Goal: Task Accomplishment & Management: Use online tool/utility

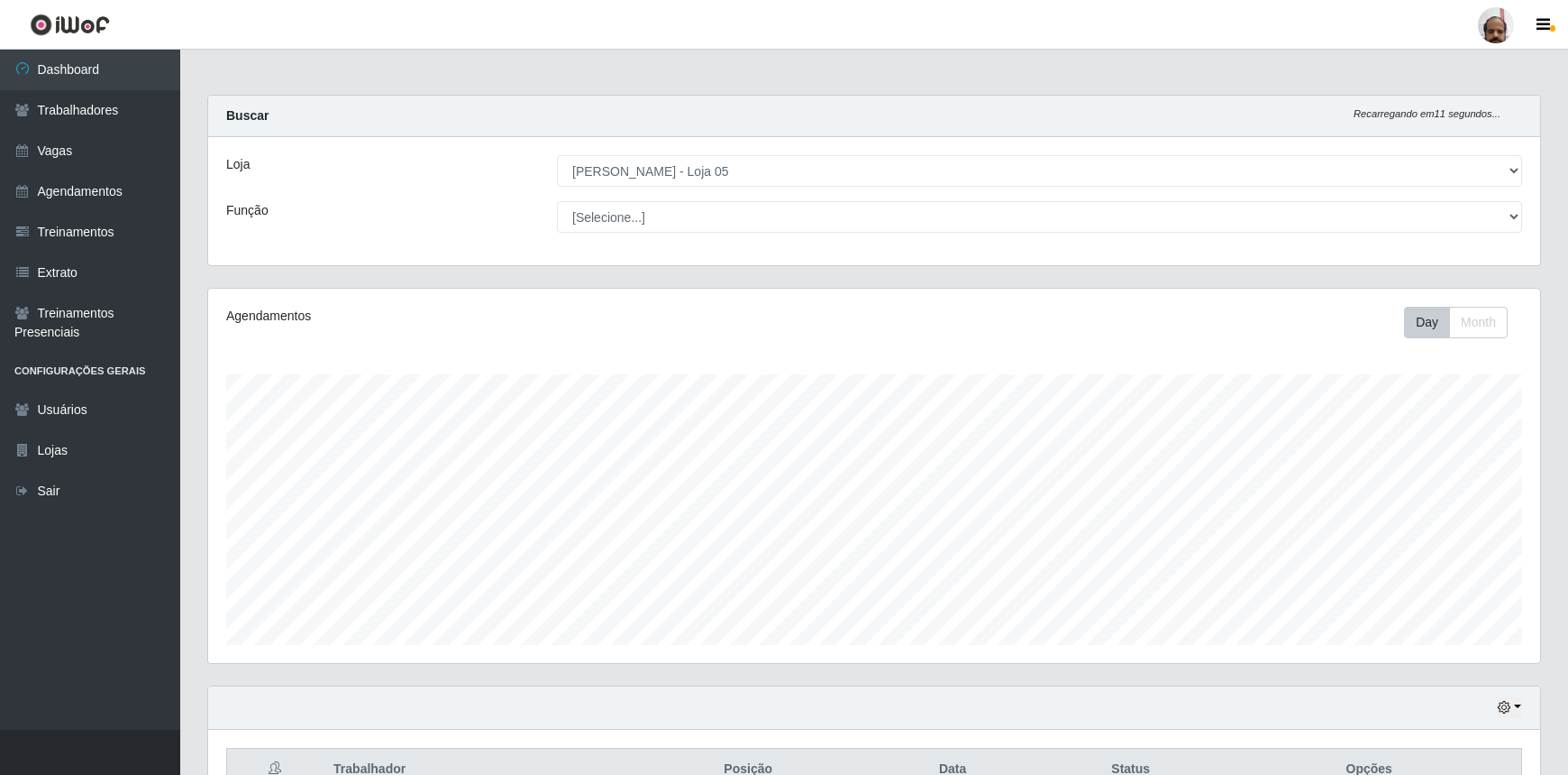
select select "252"
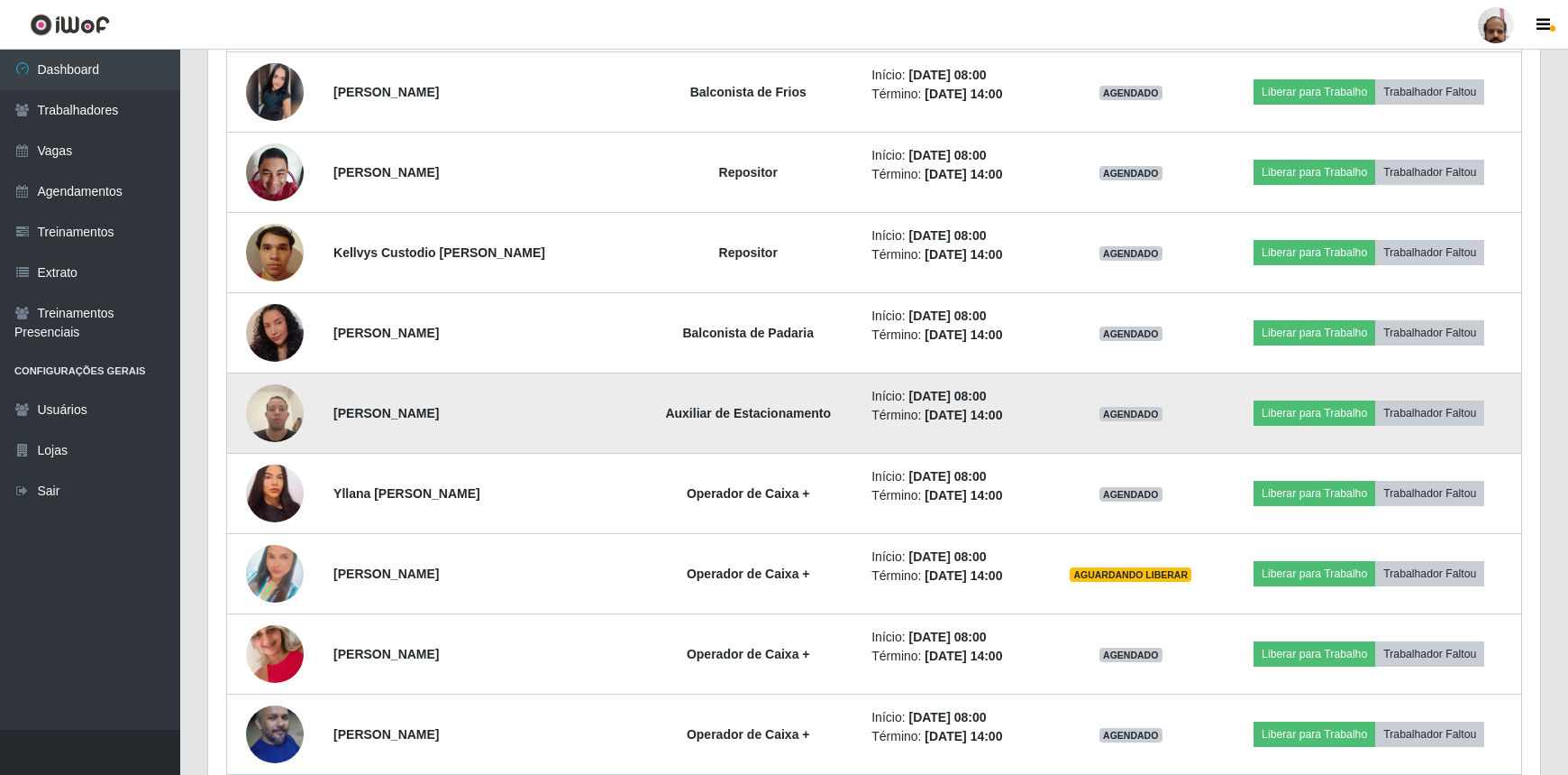
scroll to position [820, 0]
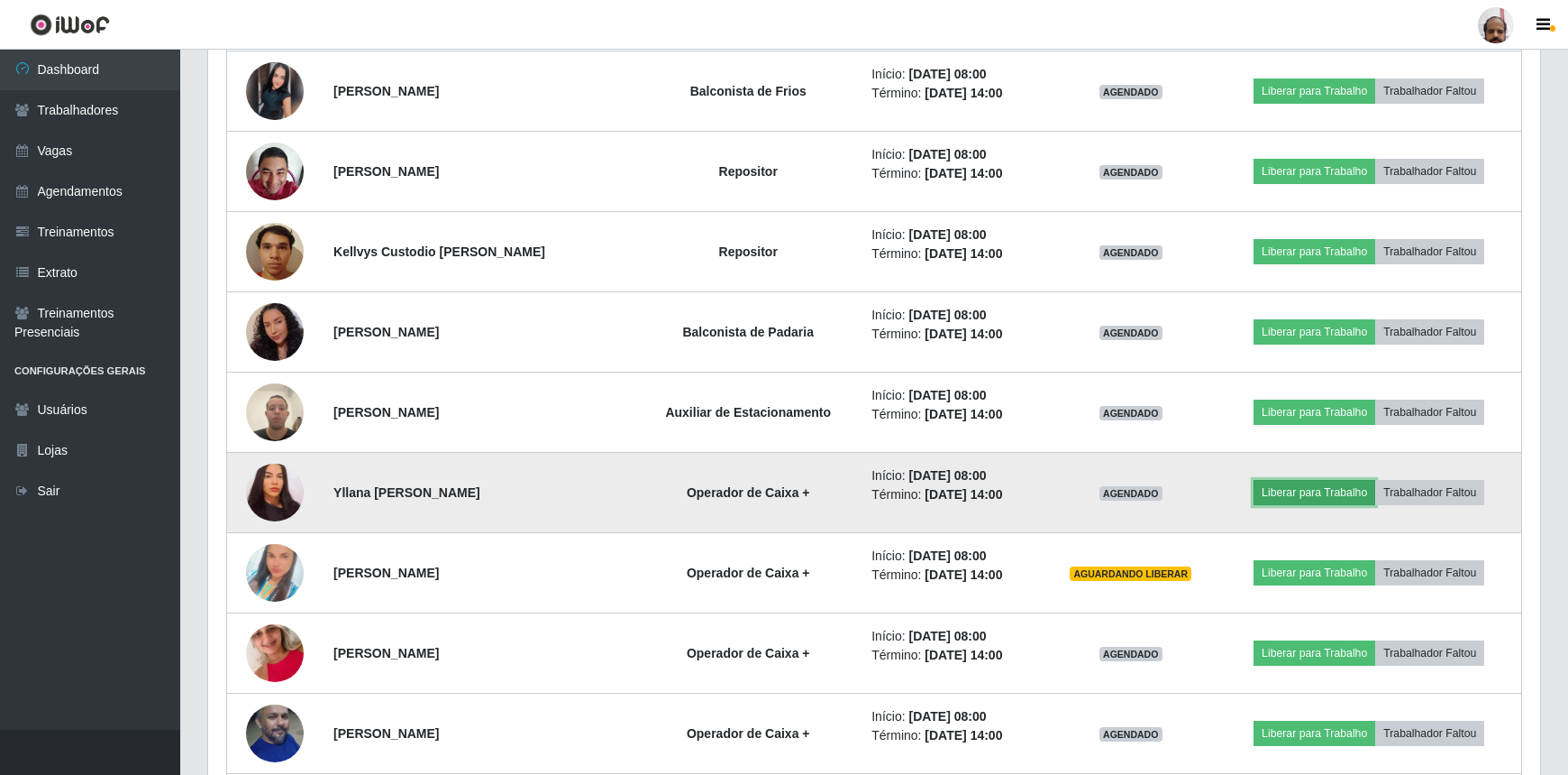
click at [1309, 489] on button "Liberar para Trabalho" at bounding box center [1314, 492] width 121 height 25
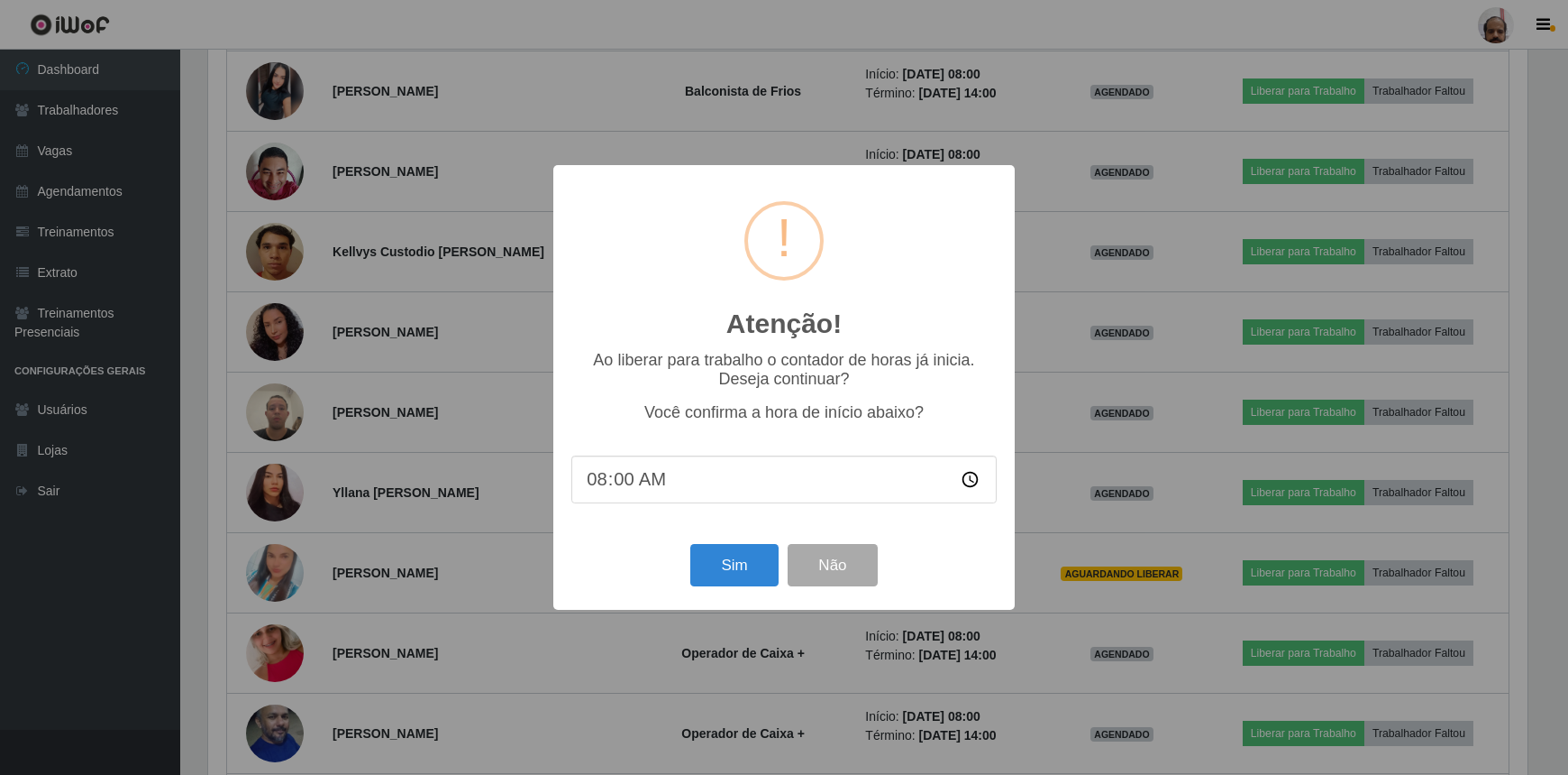
scroll to position [374, 1324]
click at [725, 559] on button "Sim" at bounding box center [737, 564] width 88 height 42
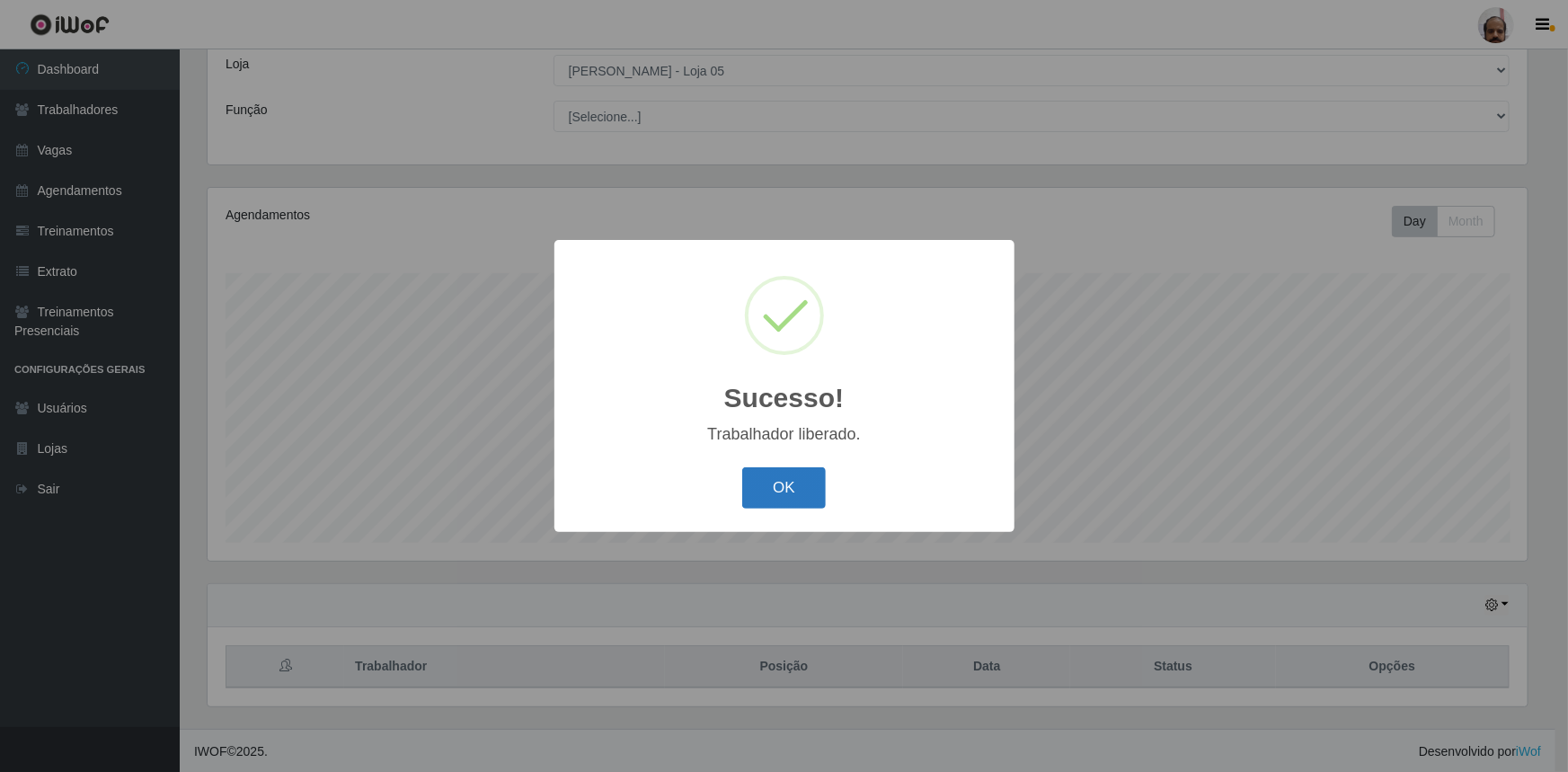
click at [822, 488] on button "OK" at bounding box center [784, 487] width 84 height 42
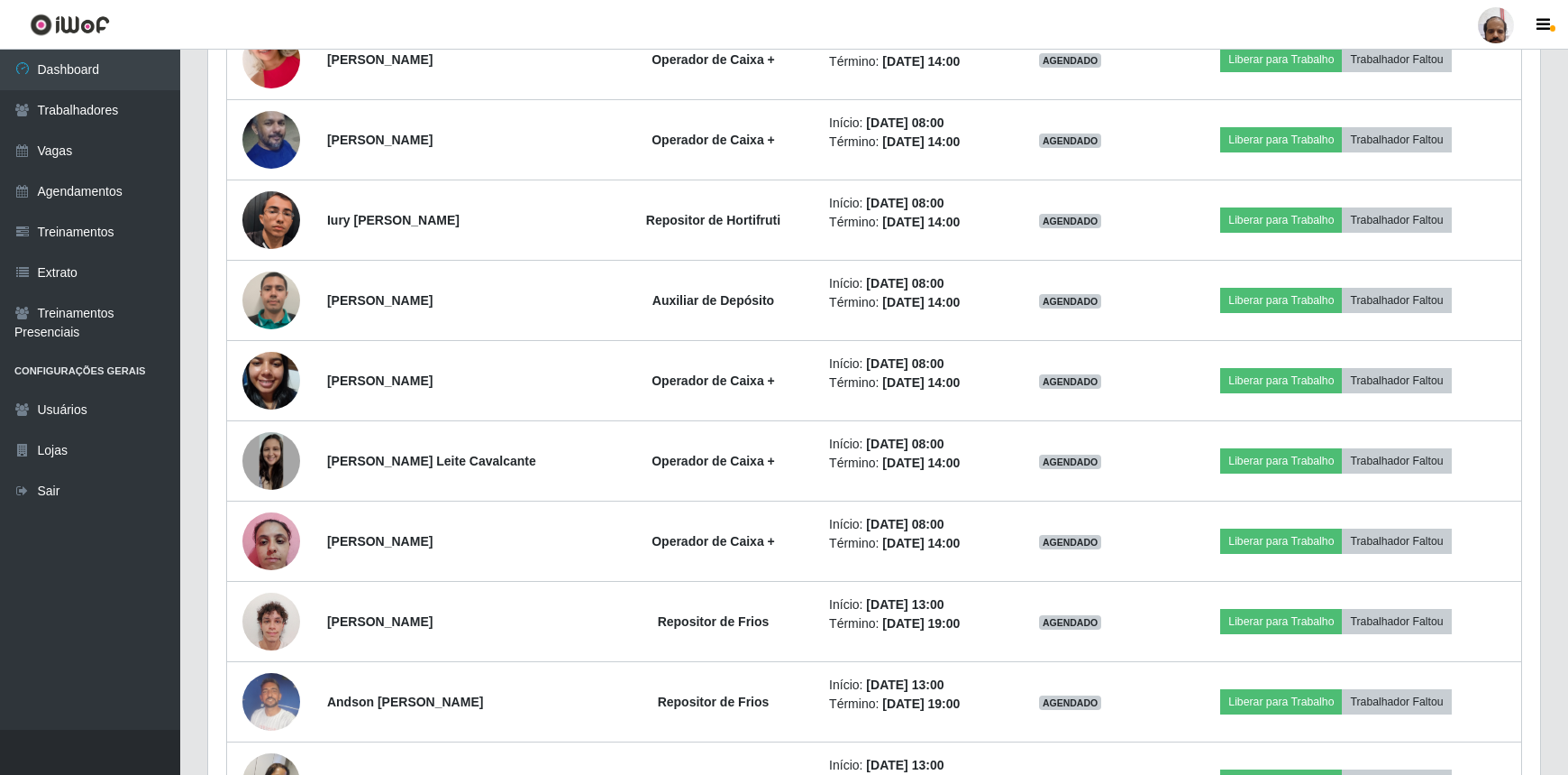
scroll to position [1412, 0]
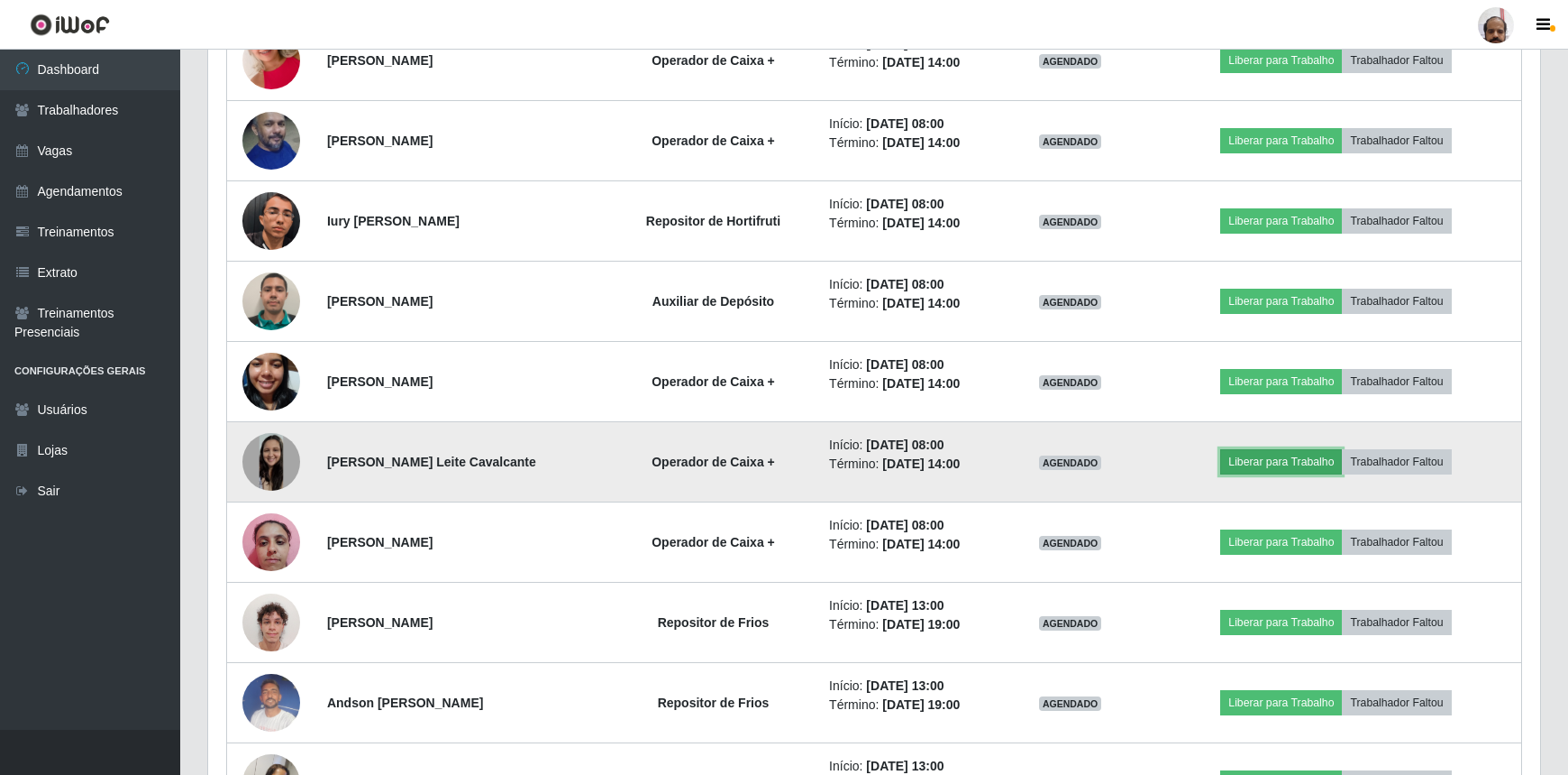
click at [1277, 464] on button "Liberar para Trabalho" at bounding box center [1281, 461] width 121 height 25
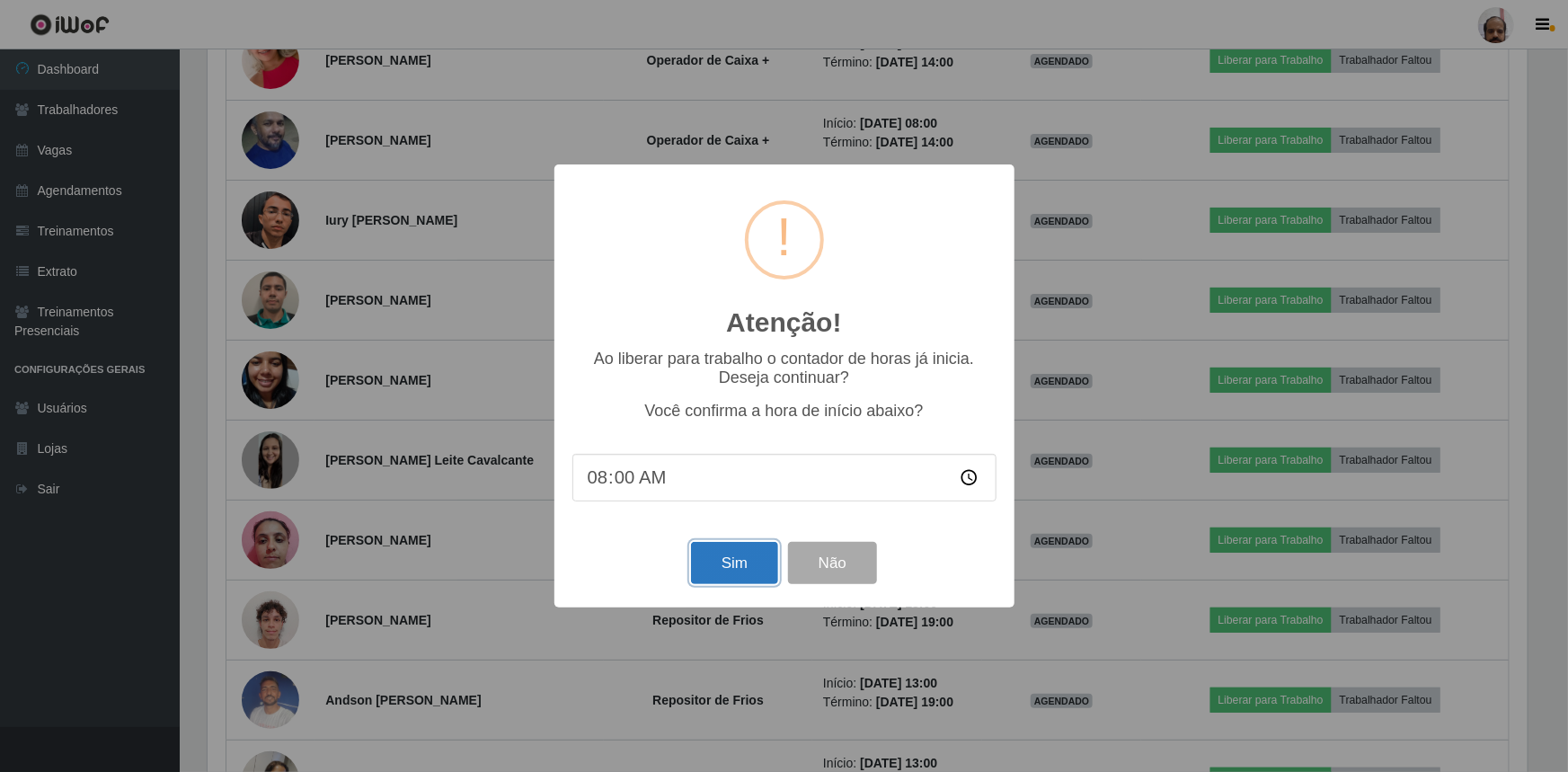
click at [733, 569] on button "Sim" at bounding box center [735, 562] width 87 height 42
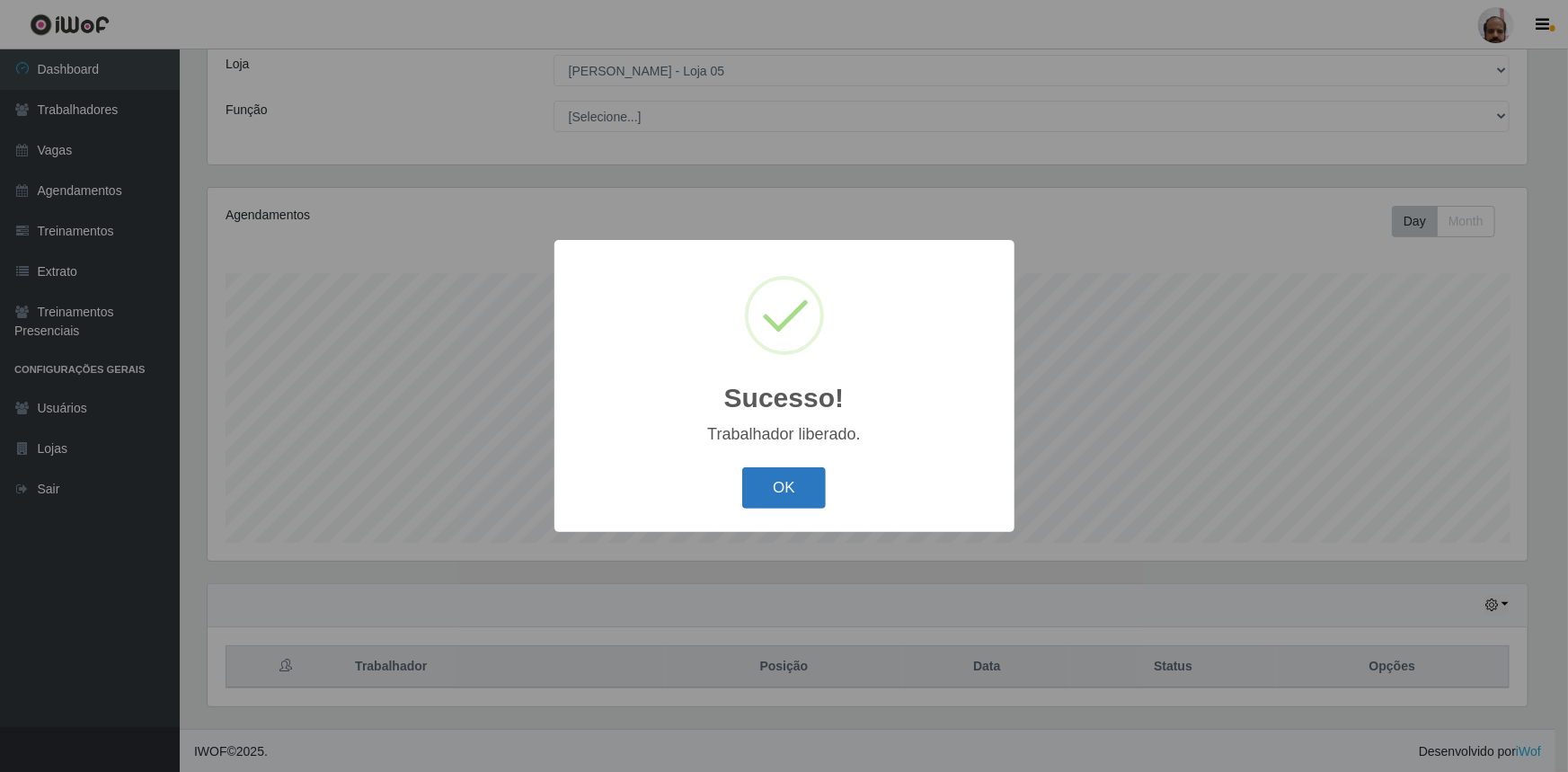
click at [790, 495] on button "OK" at bounding box center [784, 487] width 84 height 42
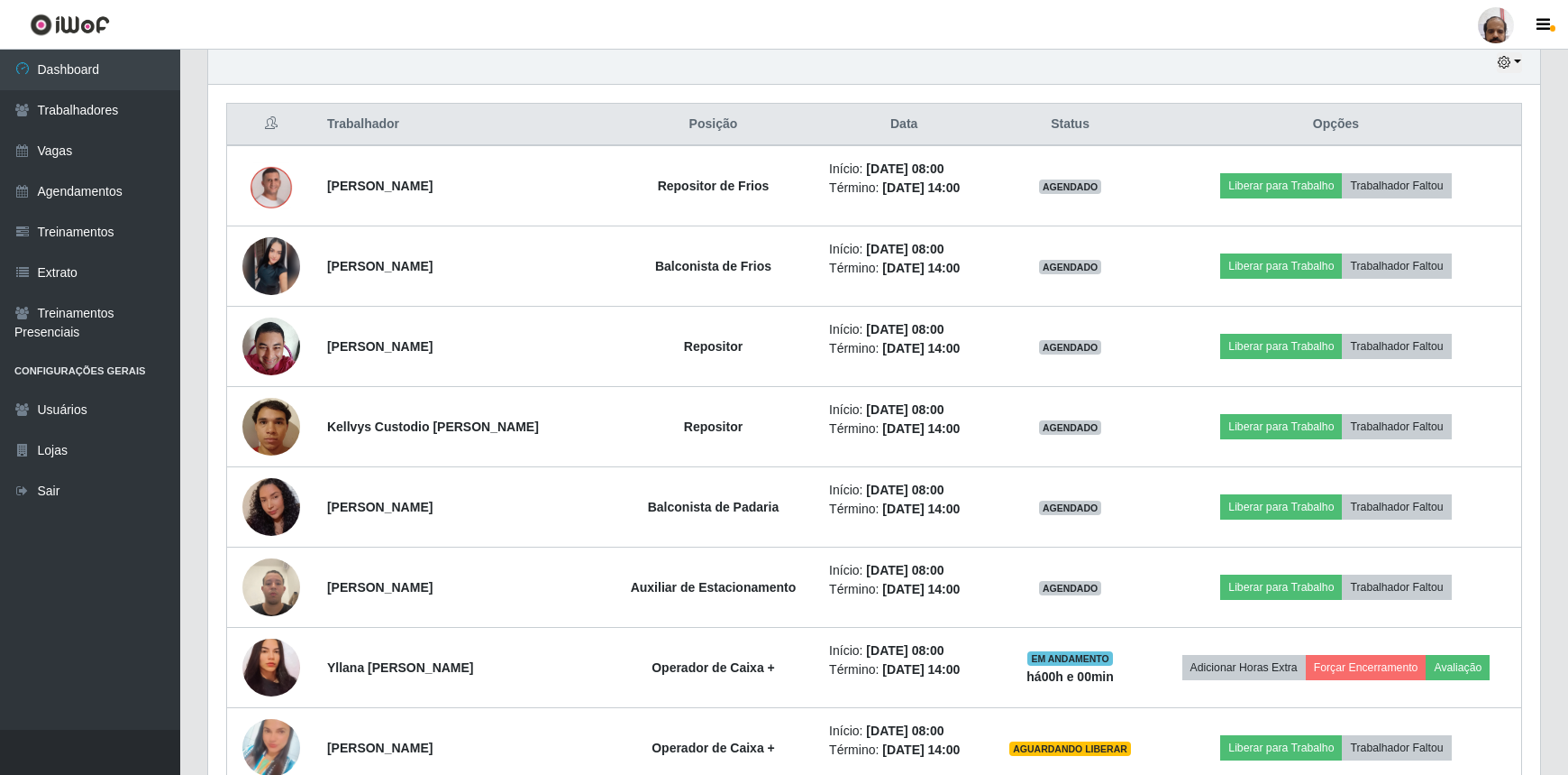
scroll to position [756, 0]
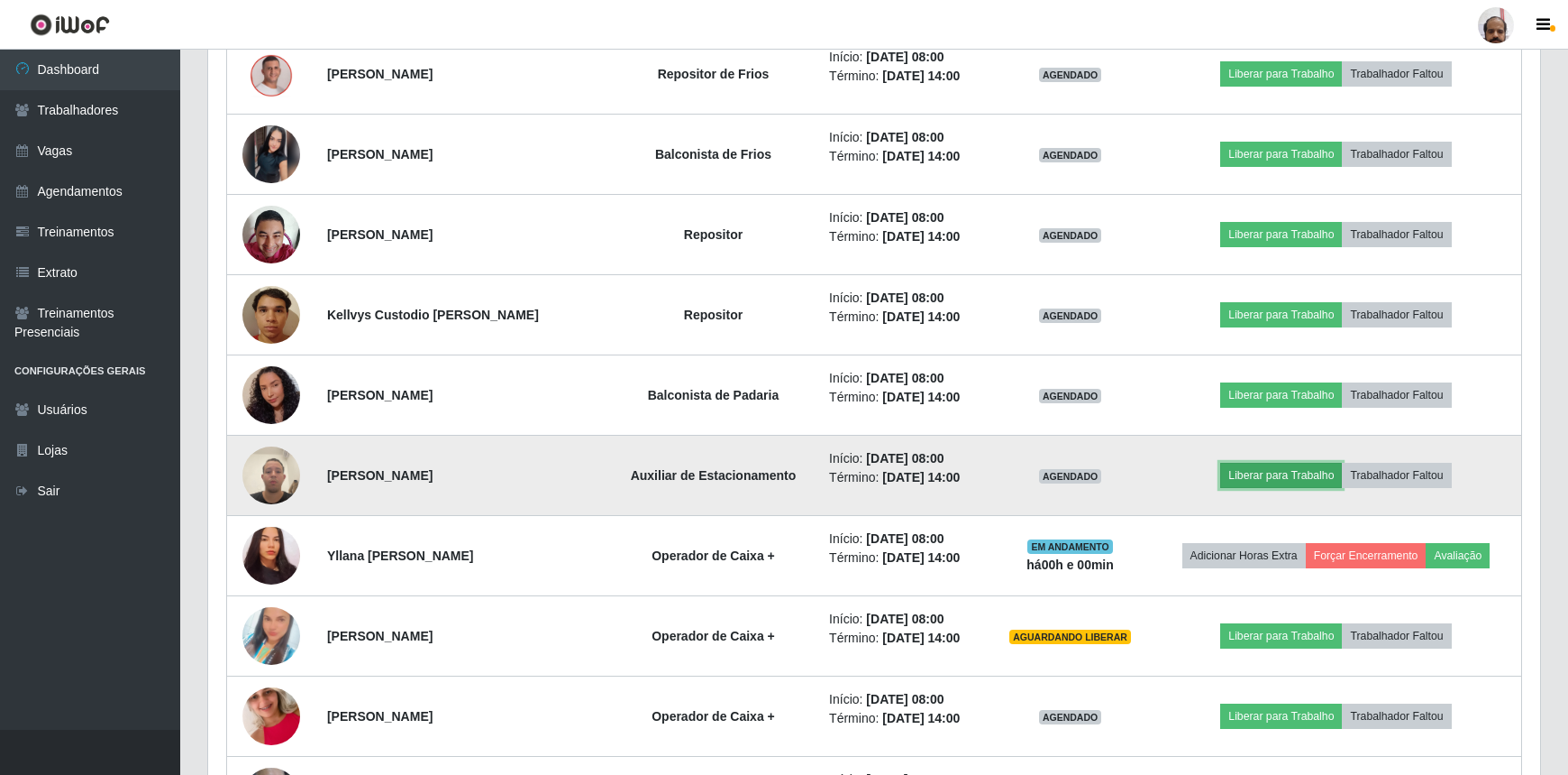
click at [1280, 478] on button "Liberar para Trabalho" at bounding box center [1281, 474] width 121 height 25
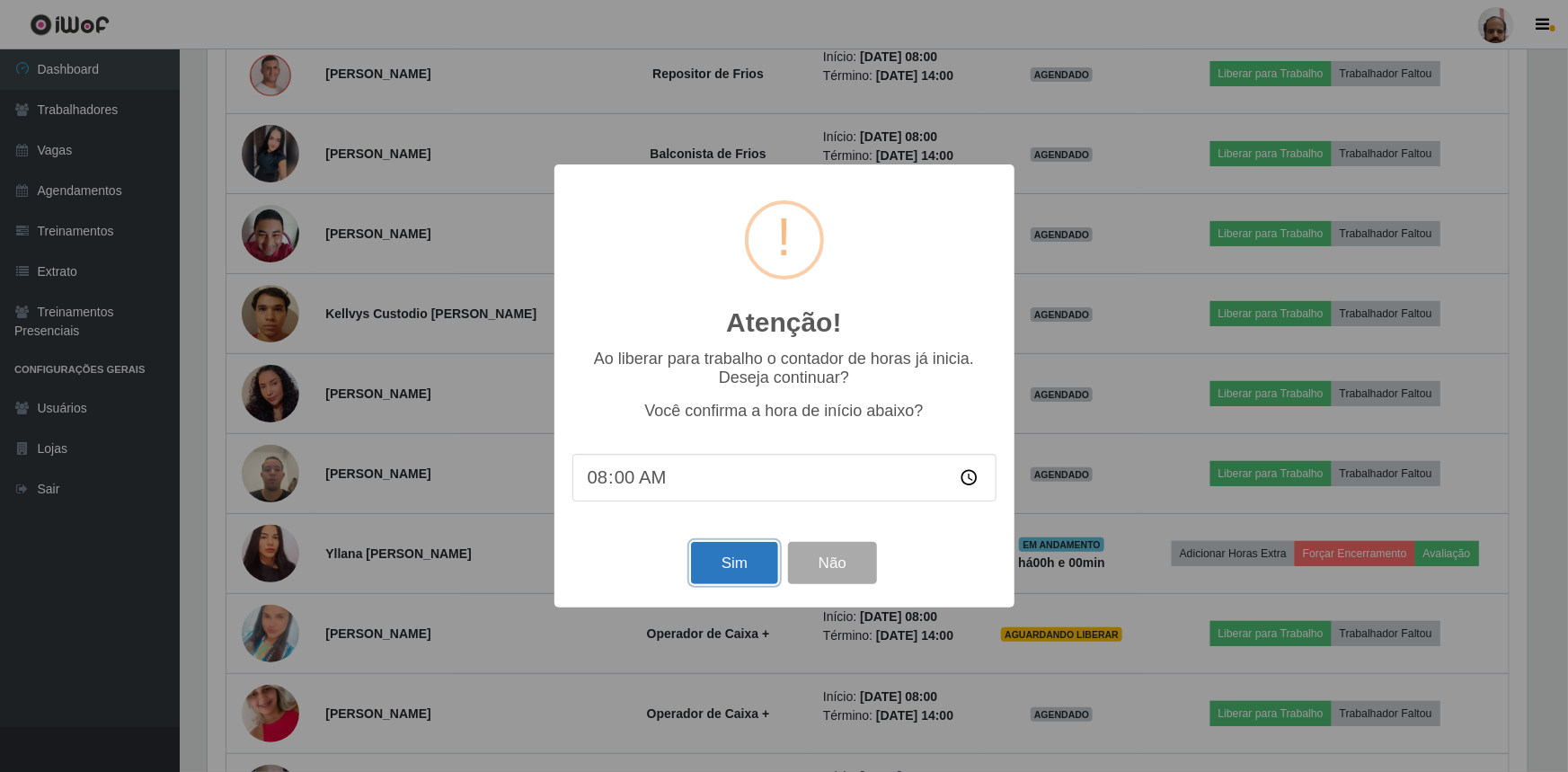
click at [712, 565] on button "Sim" at bounding box center [735, 562] width 87 height 42
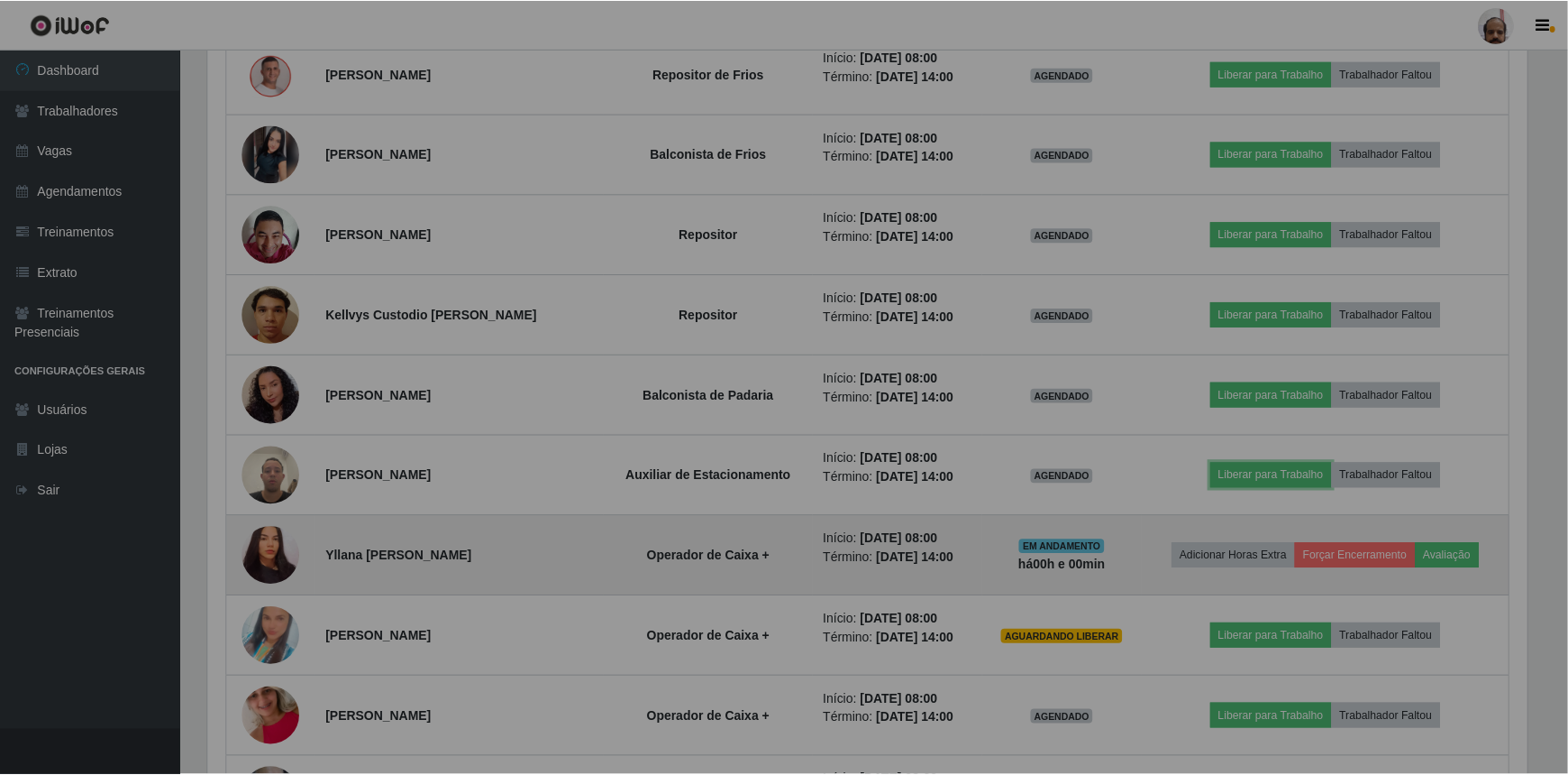
scroll to position [901332, 899986]
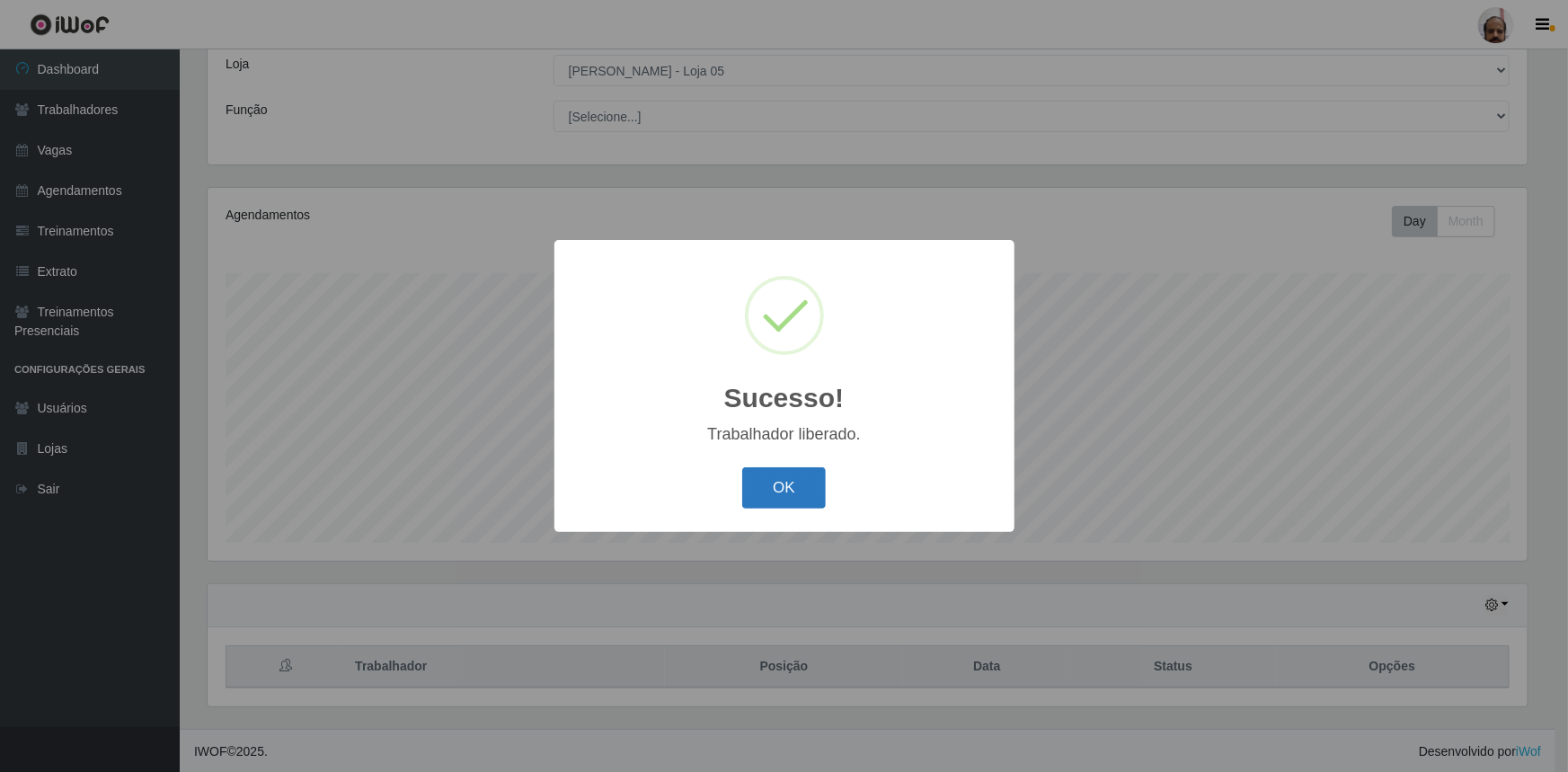
click at [799, 501] on button "OK" at bounding box center [784, 487] width 84 height 42
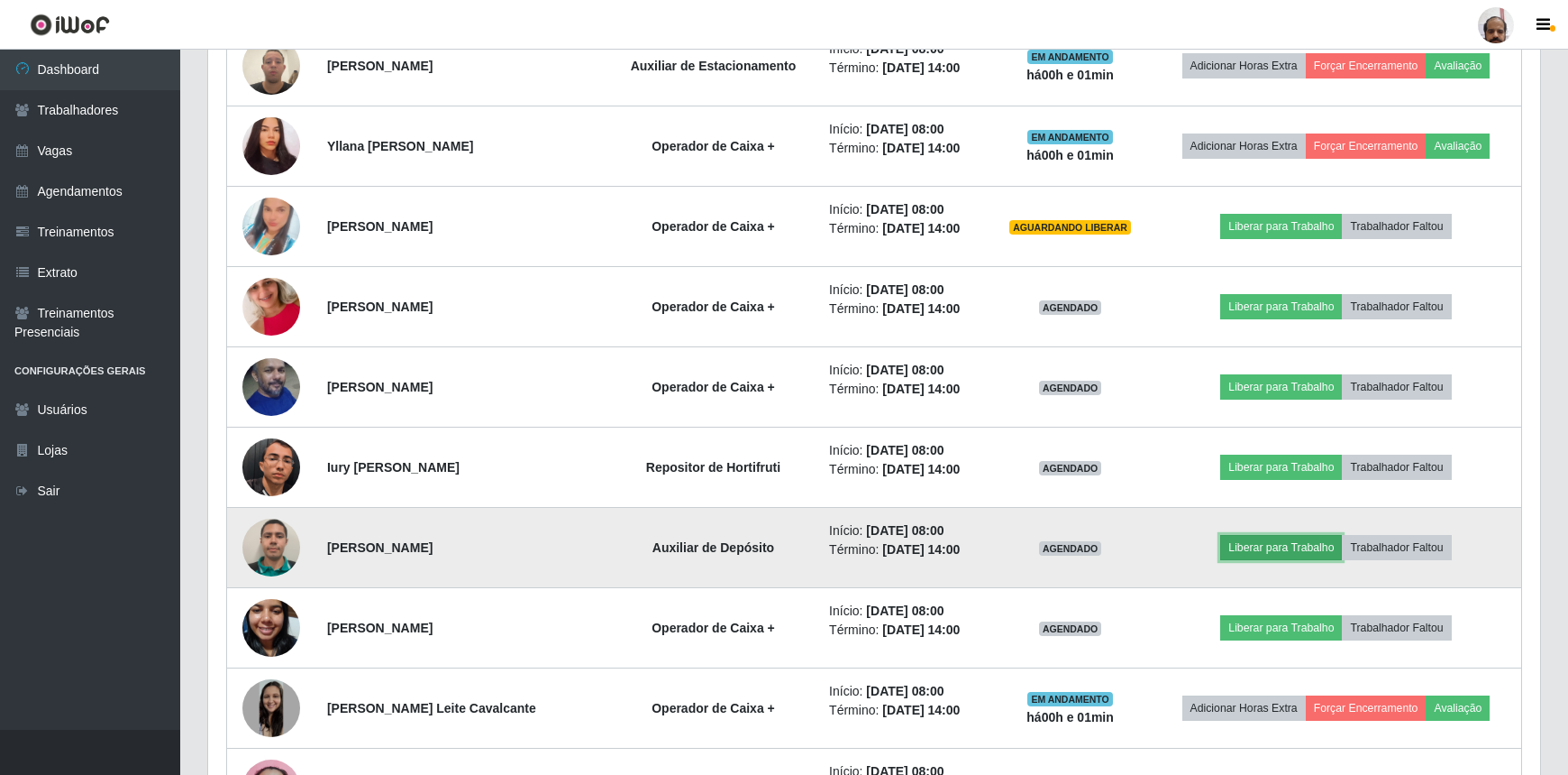
click at [1277, 547] on button "Liberar para Trabalho" at bounding box center [1281, 547] width 121 height 25
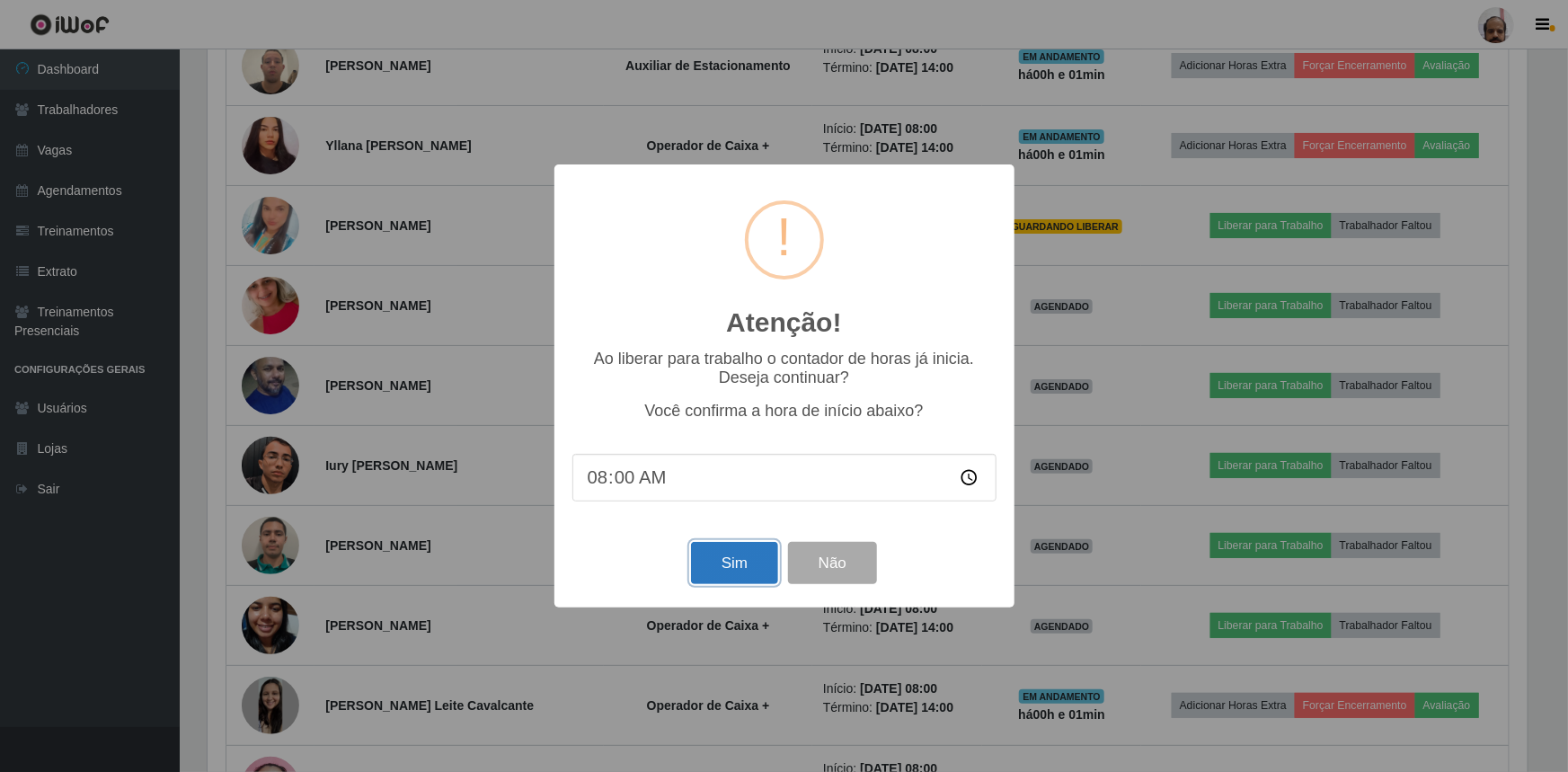
drag, startPoint x: 756, startPoint y: 566, endPoint x: 738, endPoint y: 574, distance: 19.7
click at [755, 566] on button "Sim" at bounding box center [735, 562] width 87 height 42
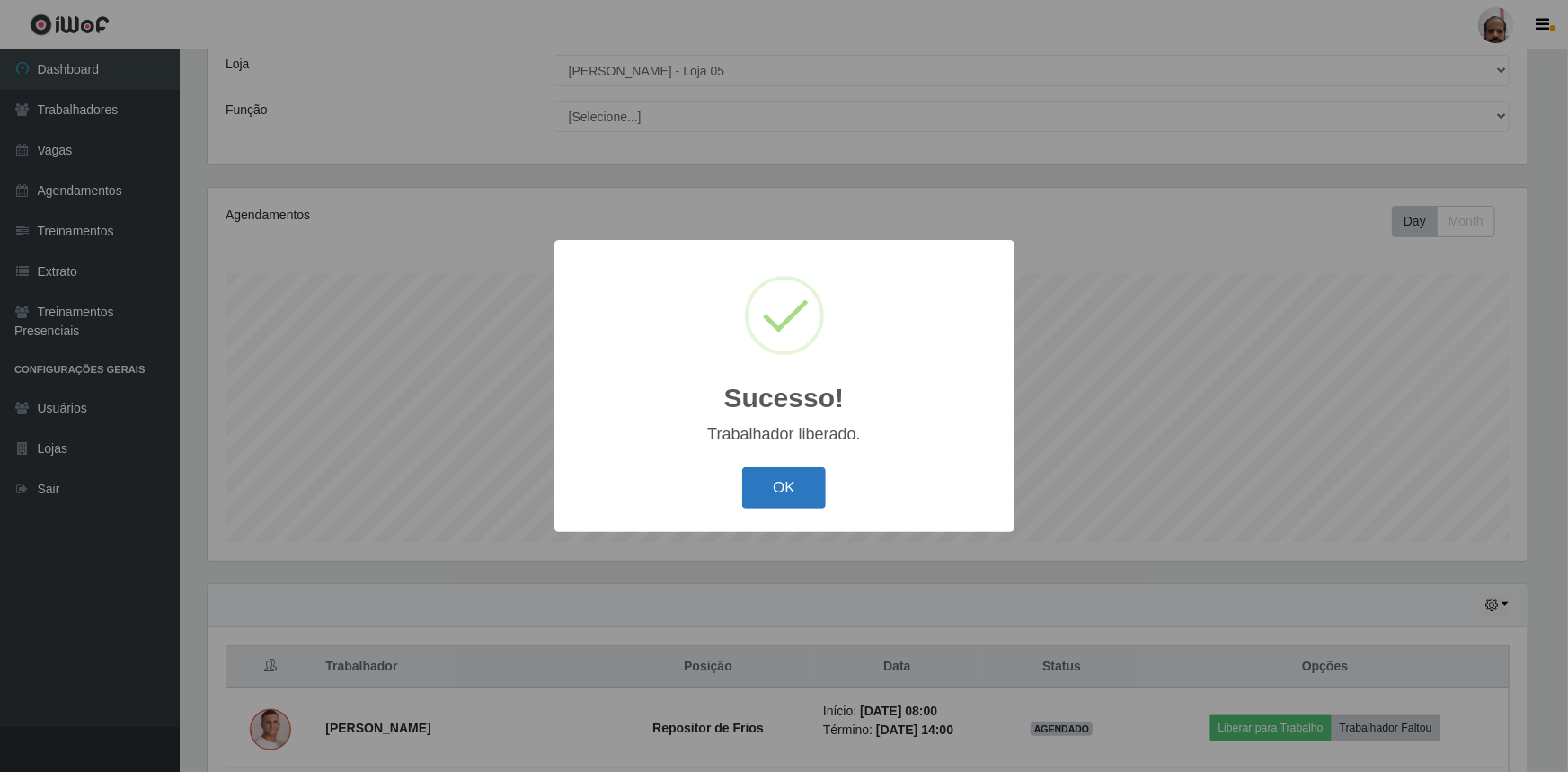
click at [781, 489] on button "OK" at bounding box center [784, 487] width 84 height 42
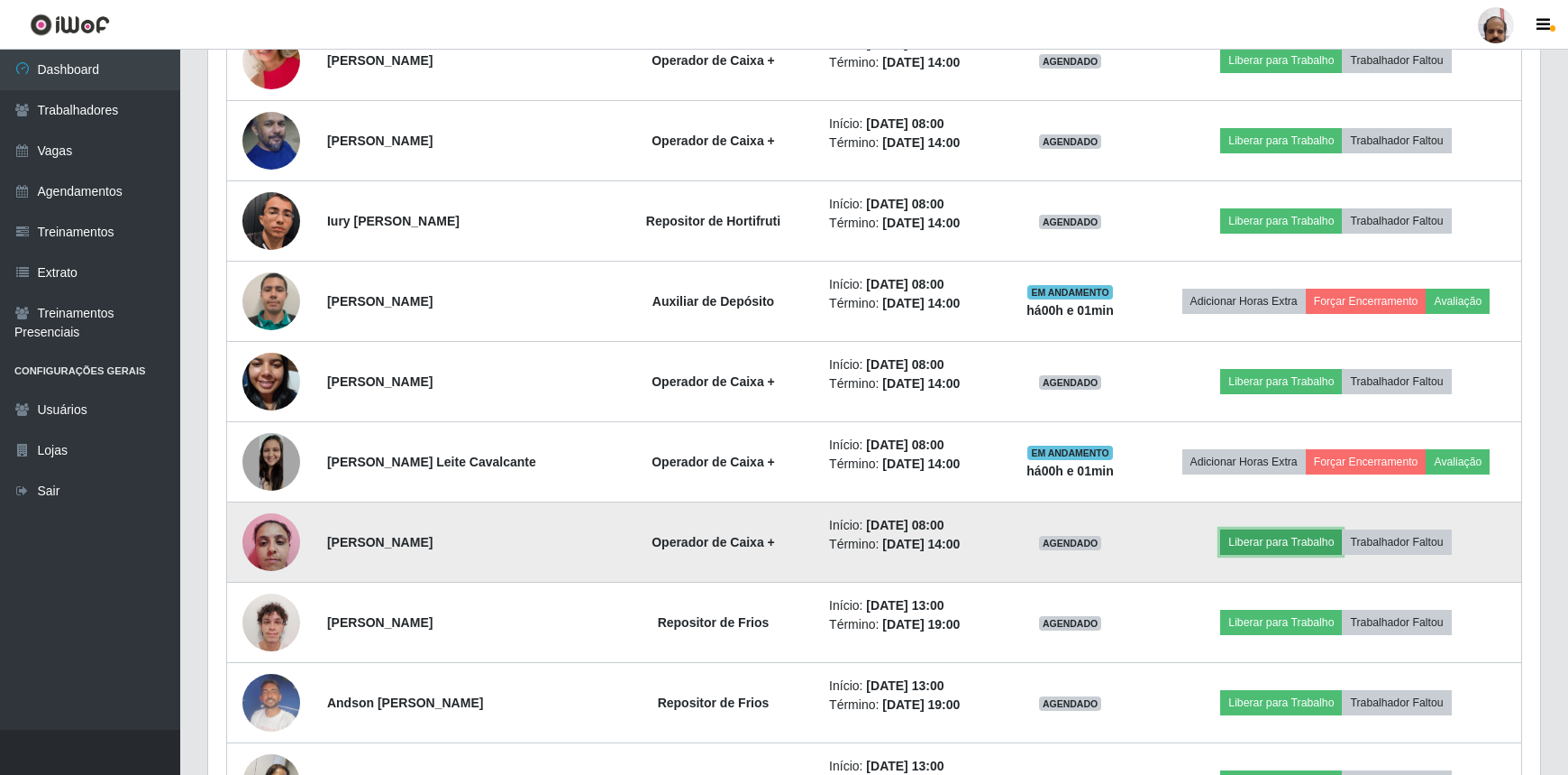
click at [1271, 532] on button "Liberar para Trabalho" at bounding box center [1281, 542] width 121 height 25
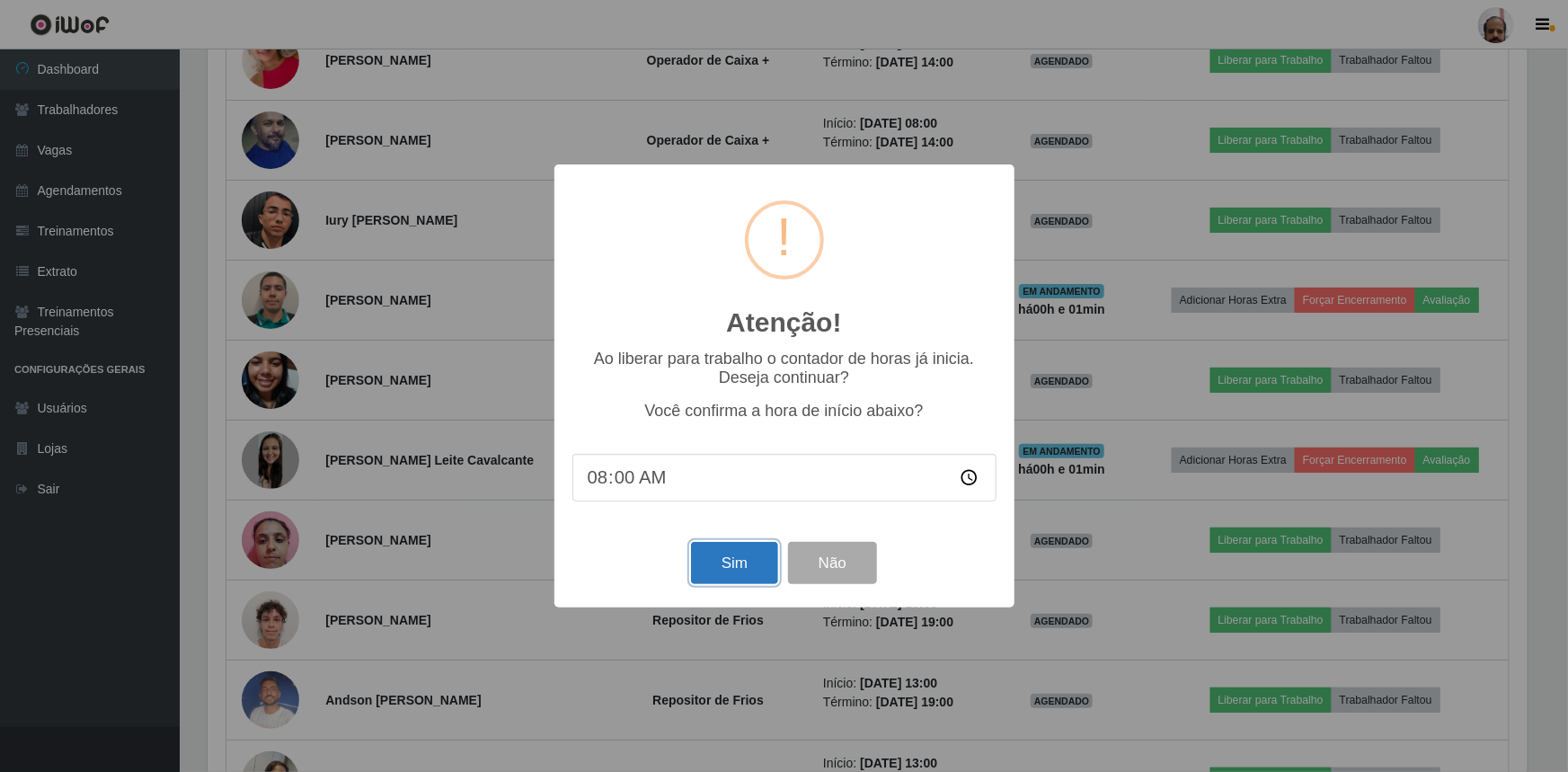
click at [737, 554] on button "Sim" at bounding box center [735, 562] width 87 height 42
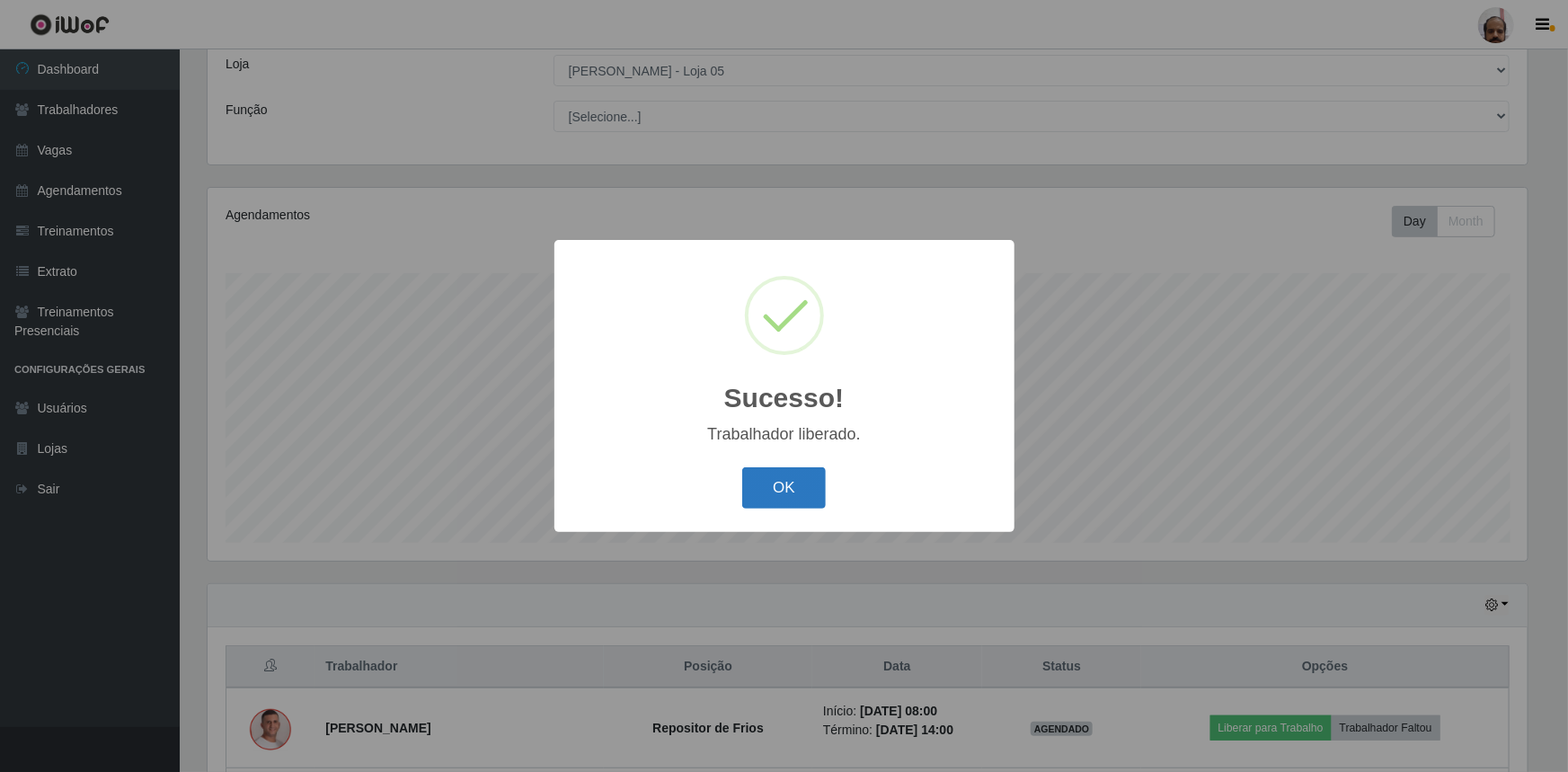
click at [797, 475] on button "OK" at bounding box center [784, 487] width 84 height 42
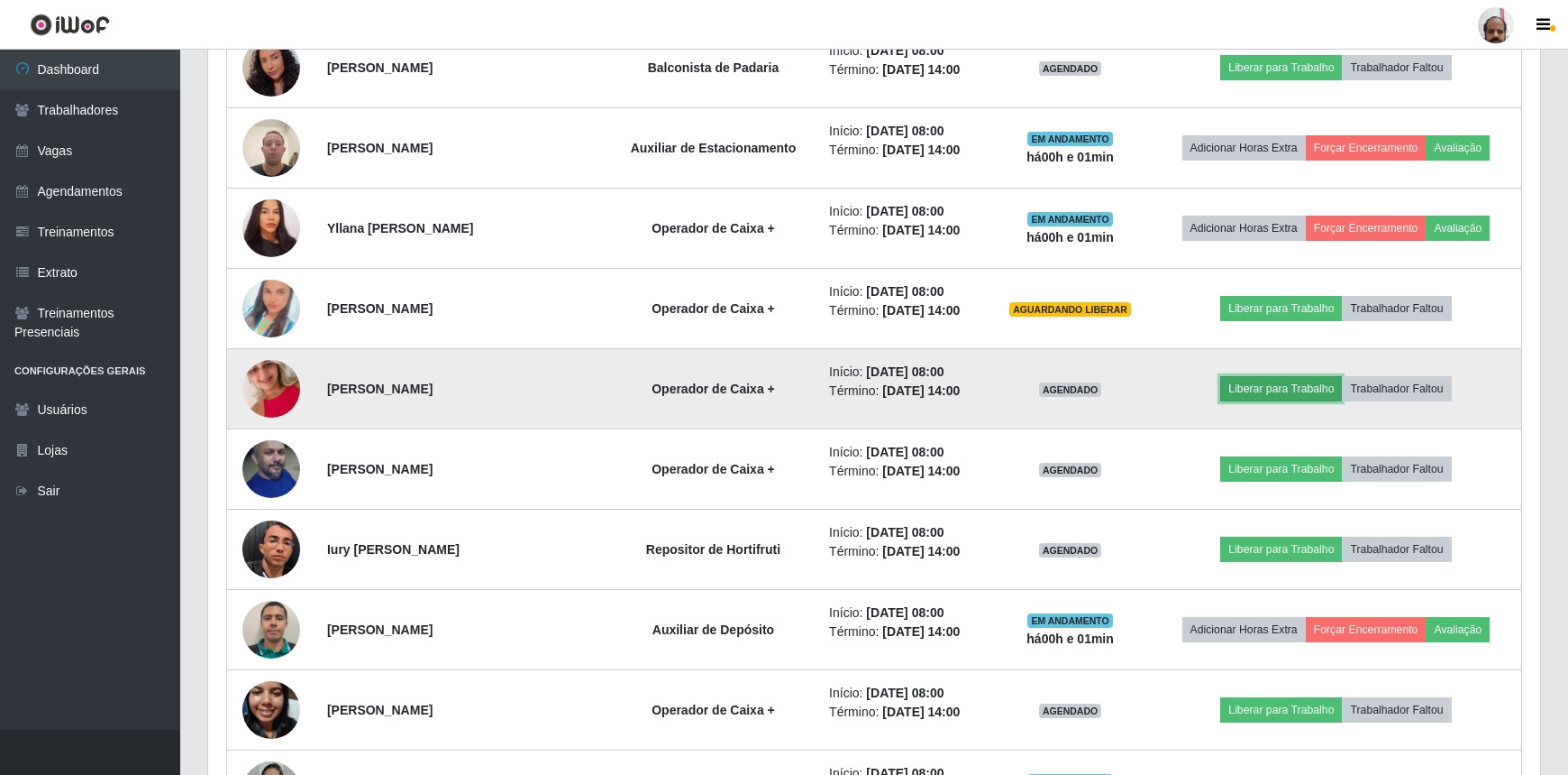
click at [1253, 390] on button "Liberar para Trabalho" at bounding box center [1281, 388] width 121 height 25
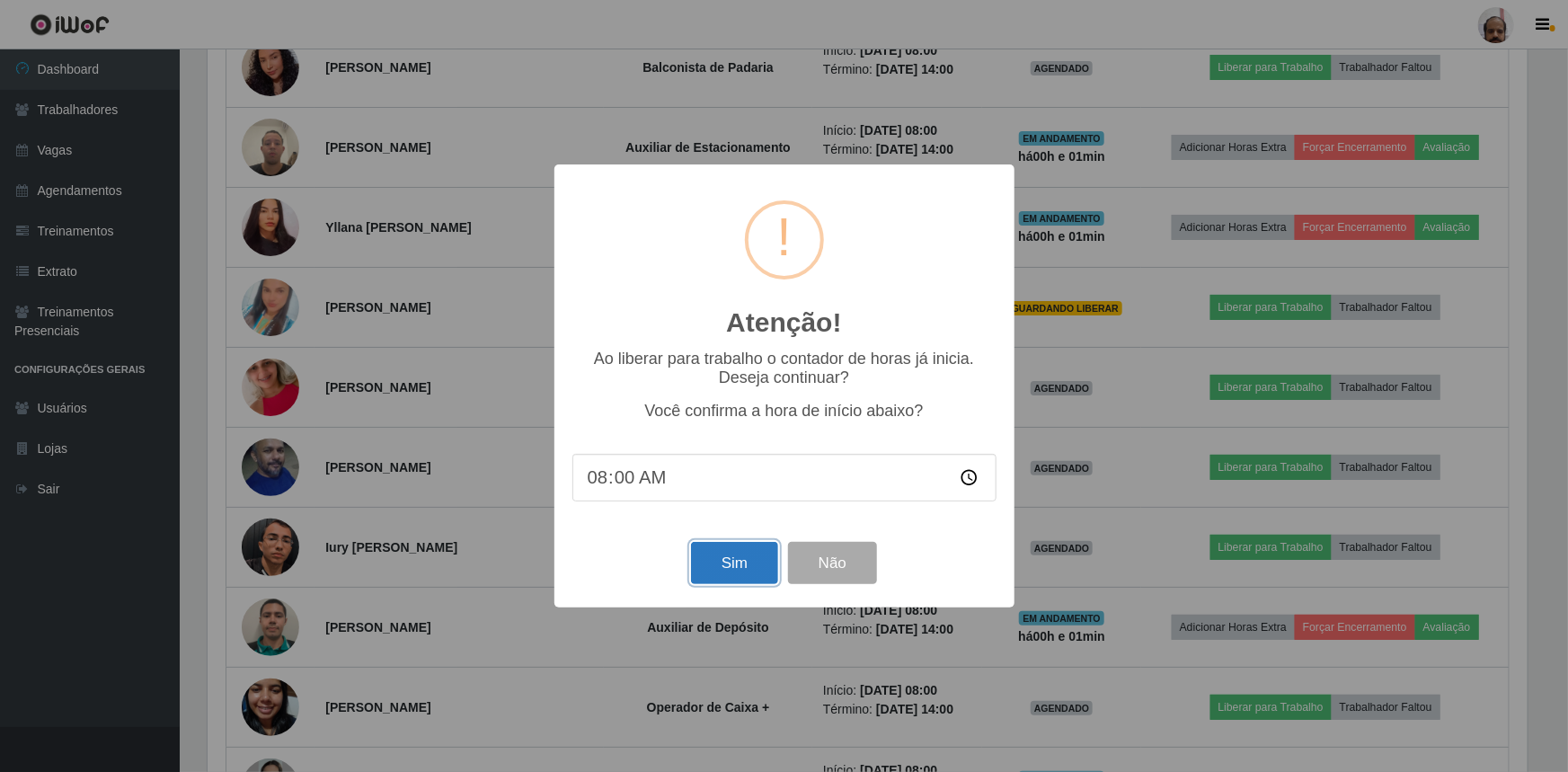
click at [737, 562] on button "Sim" at bounding box center [735, 562] width 87 height 42
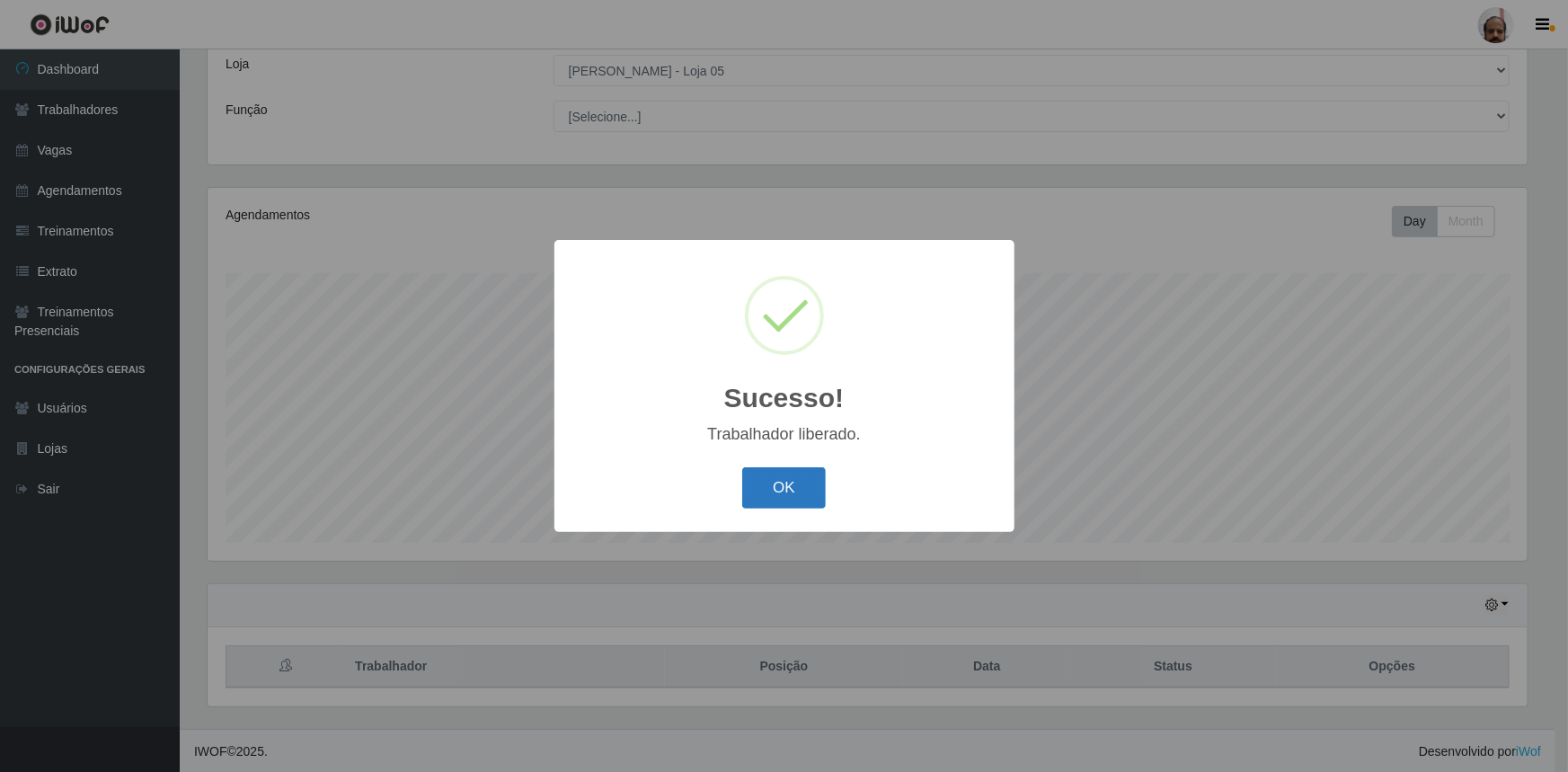
click at [797, 486] on button "OK" at bounding box center [784, 487] width 84 height 42
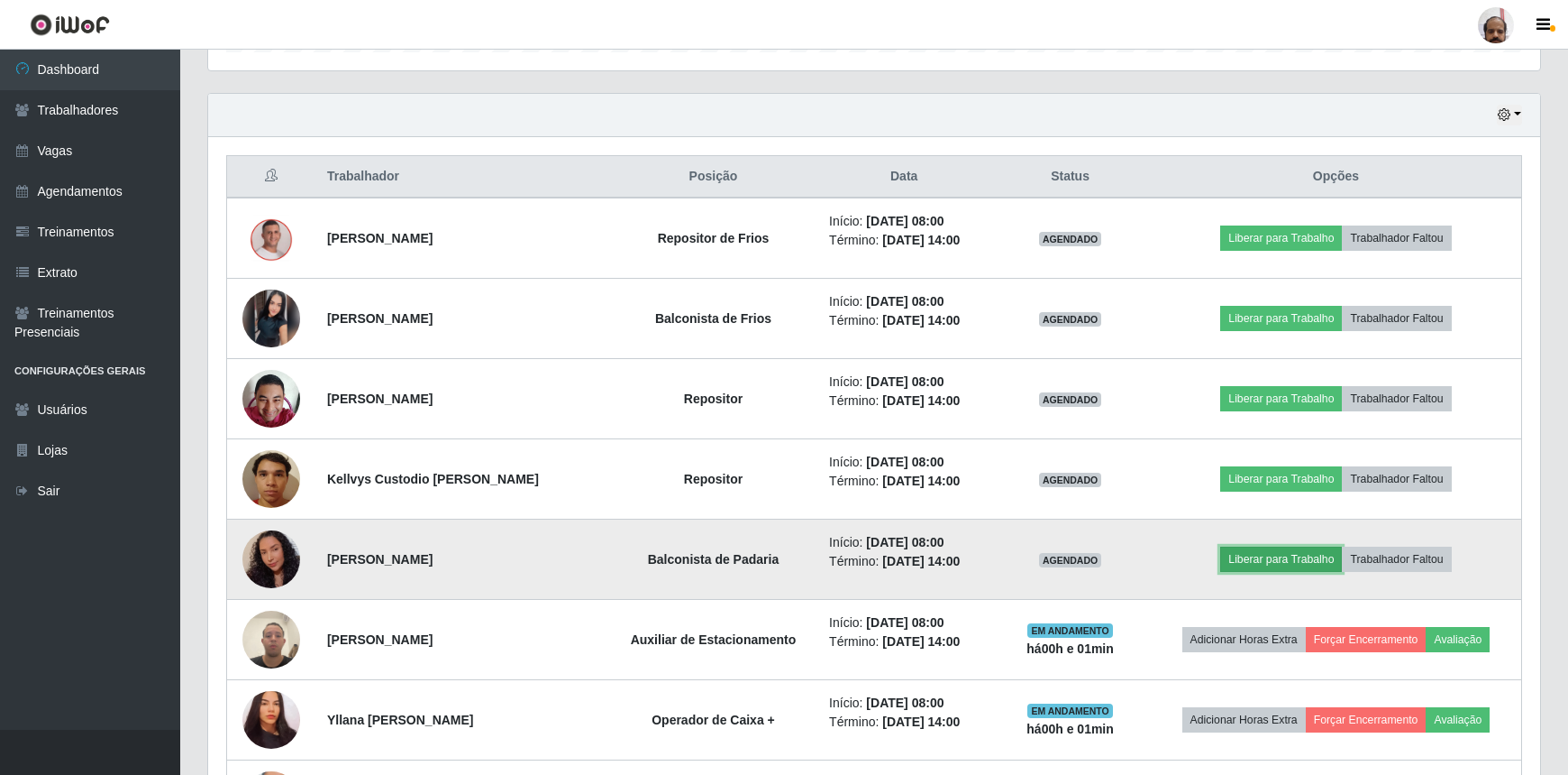
click at [1289, 558] on button "Liberar para Trabalho" at bounding box center [1281, 558] width 121 height 25
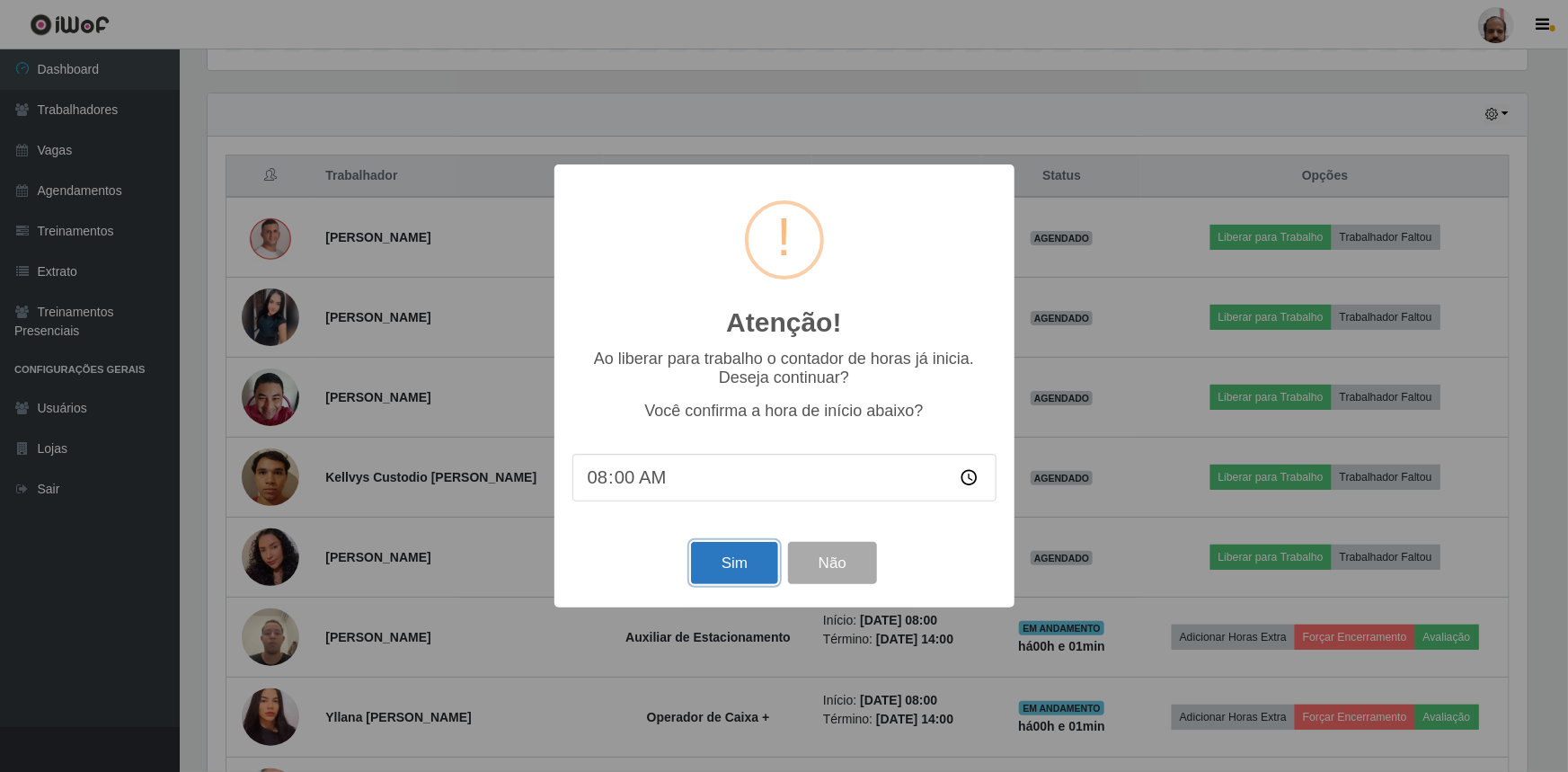
click at [737, 568] on button "Sim" at bounding box center [735, 562] width 87 height 42
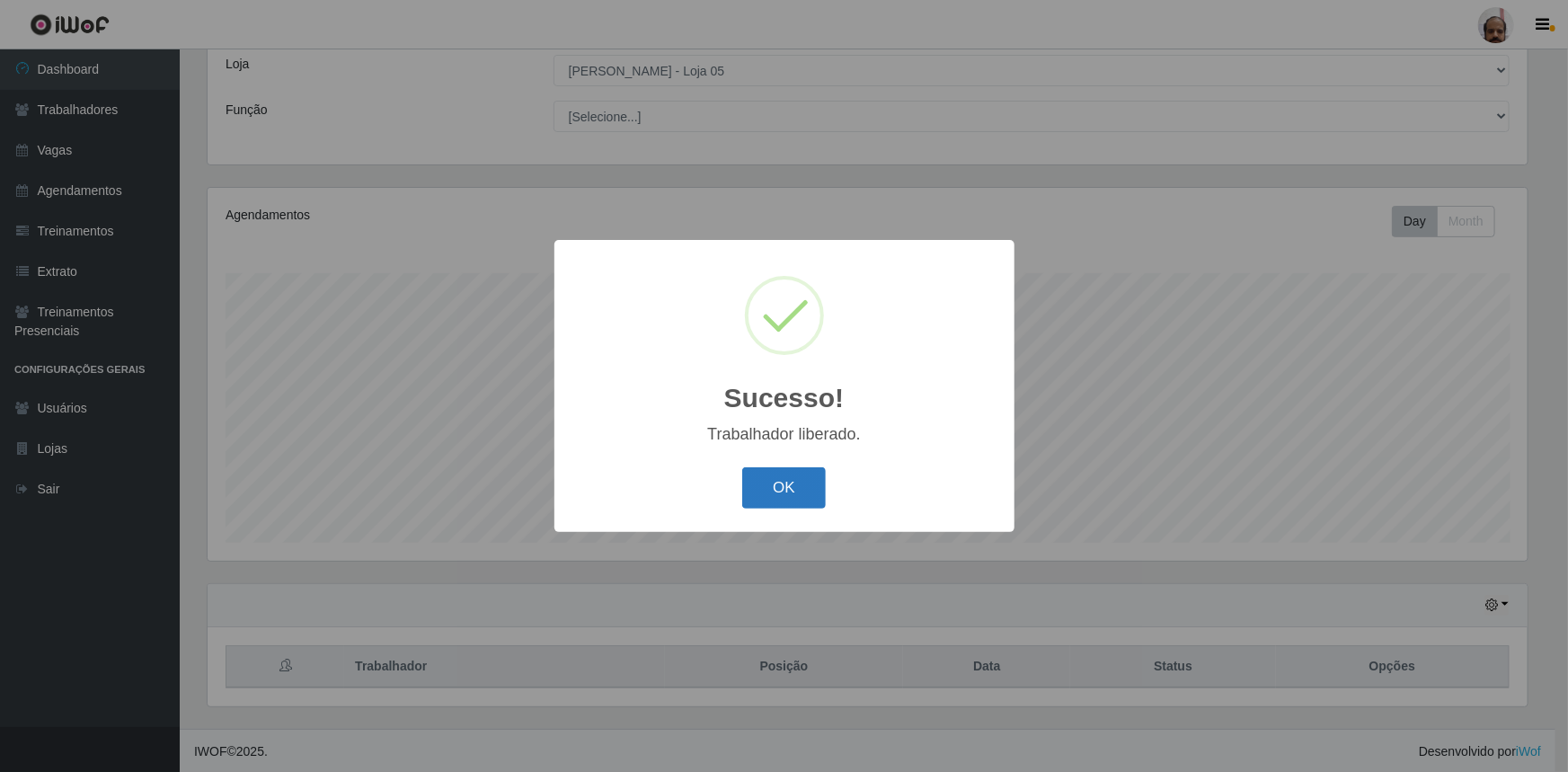
click at [802, 499] on button "OK" at bounding box center [784, 487] width 84 height 42
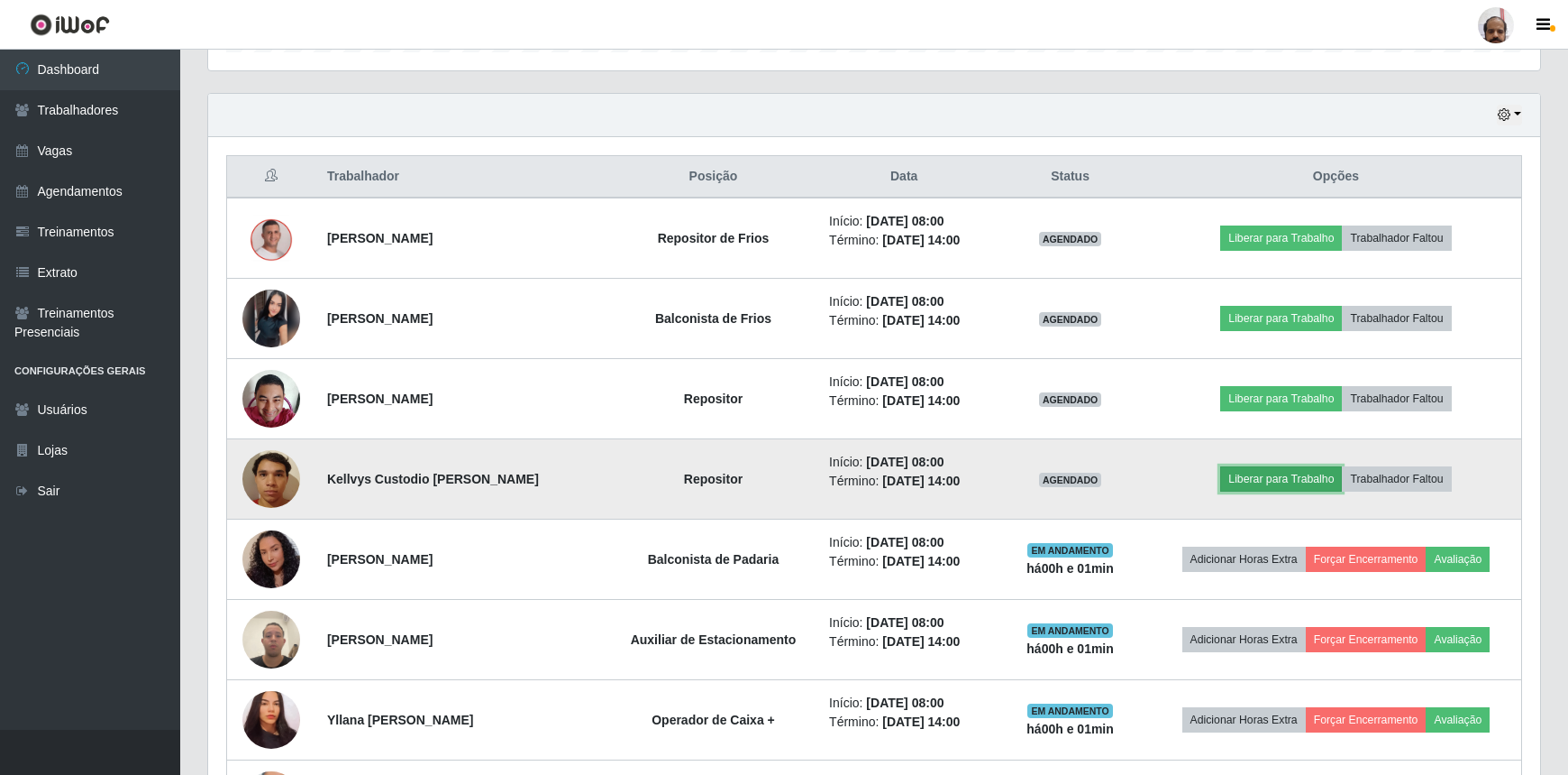
click at [1288, 480] on button "Liberar para Trabalho" at bounding box center [1281, 478] width 121 height 25
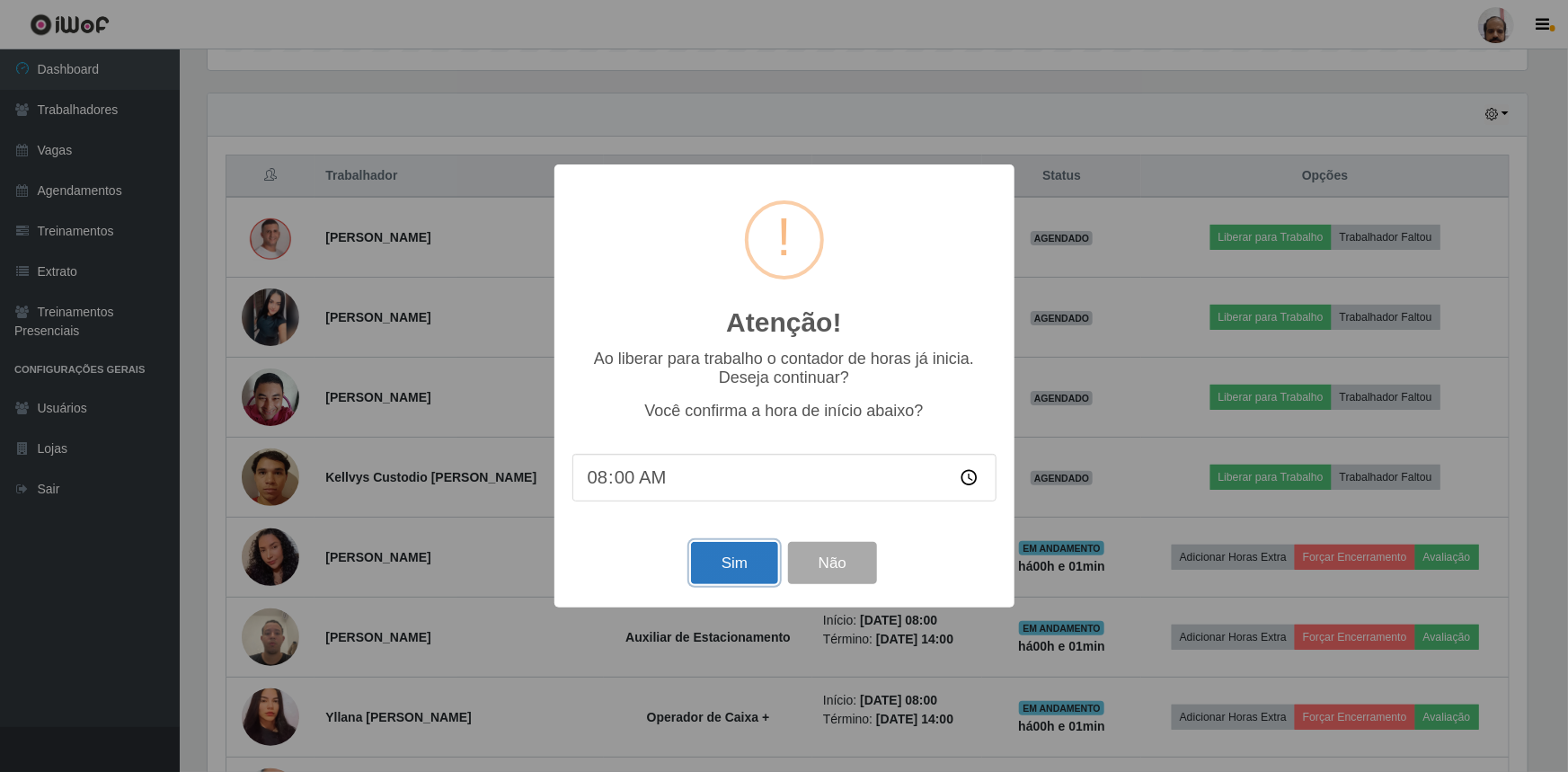
click at [719, 566] on button "Sim" at bounding box center [735, 562] width 87 height 42
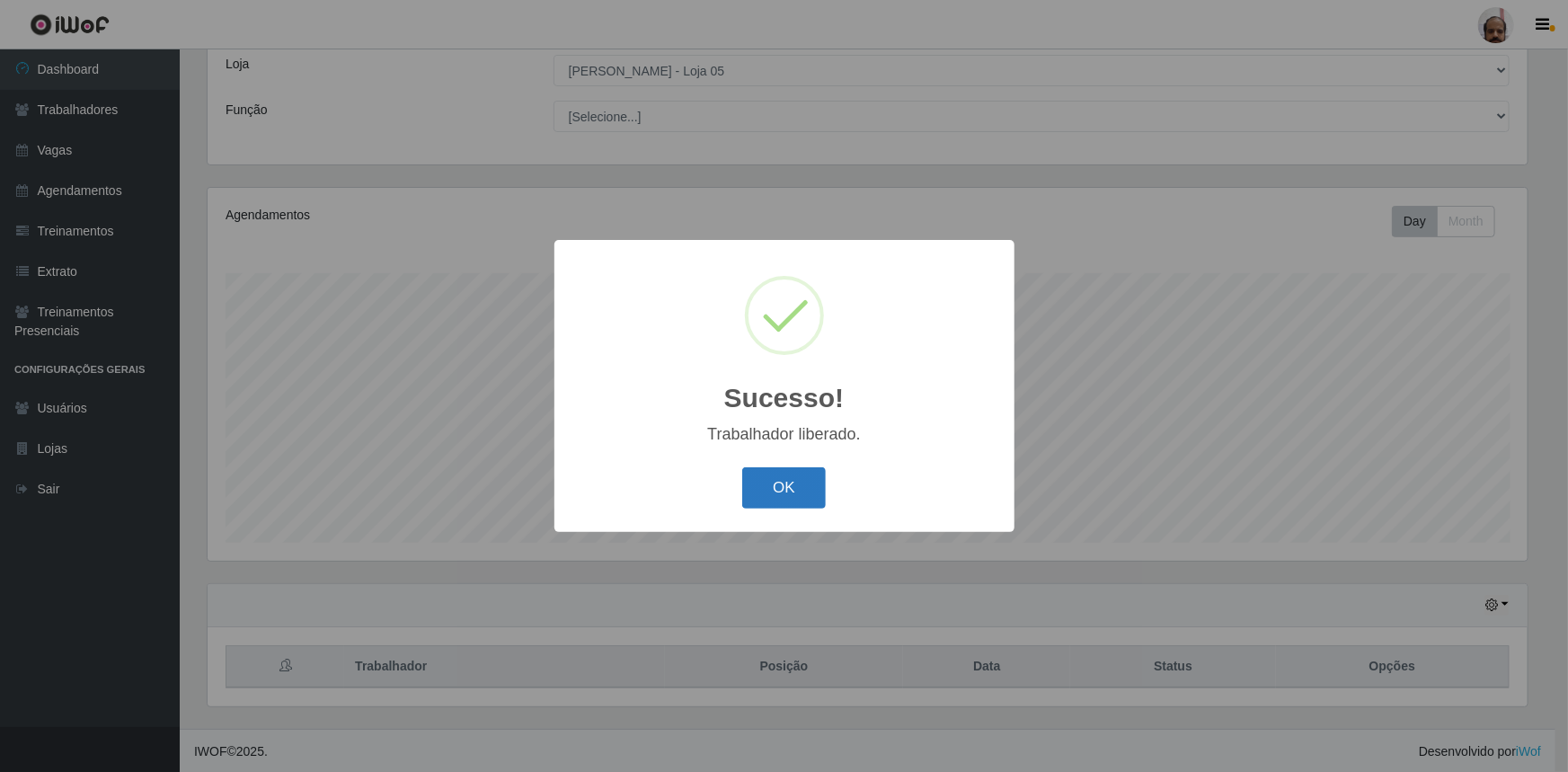
click at [746, 491] on button "OK" at bounding box center [784, 487] width 84 height 42
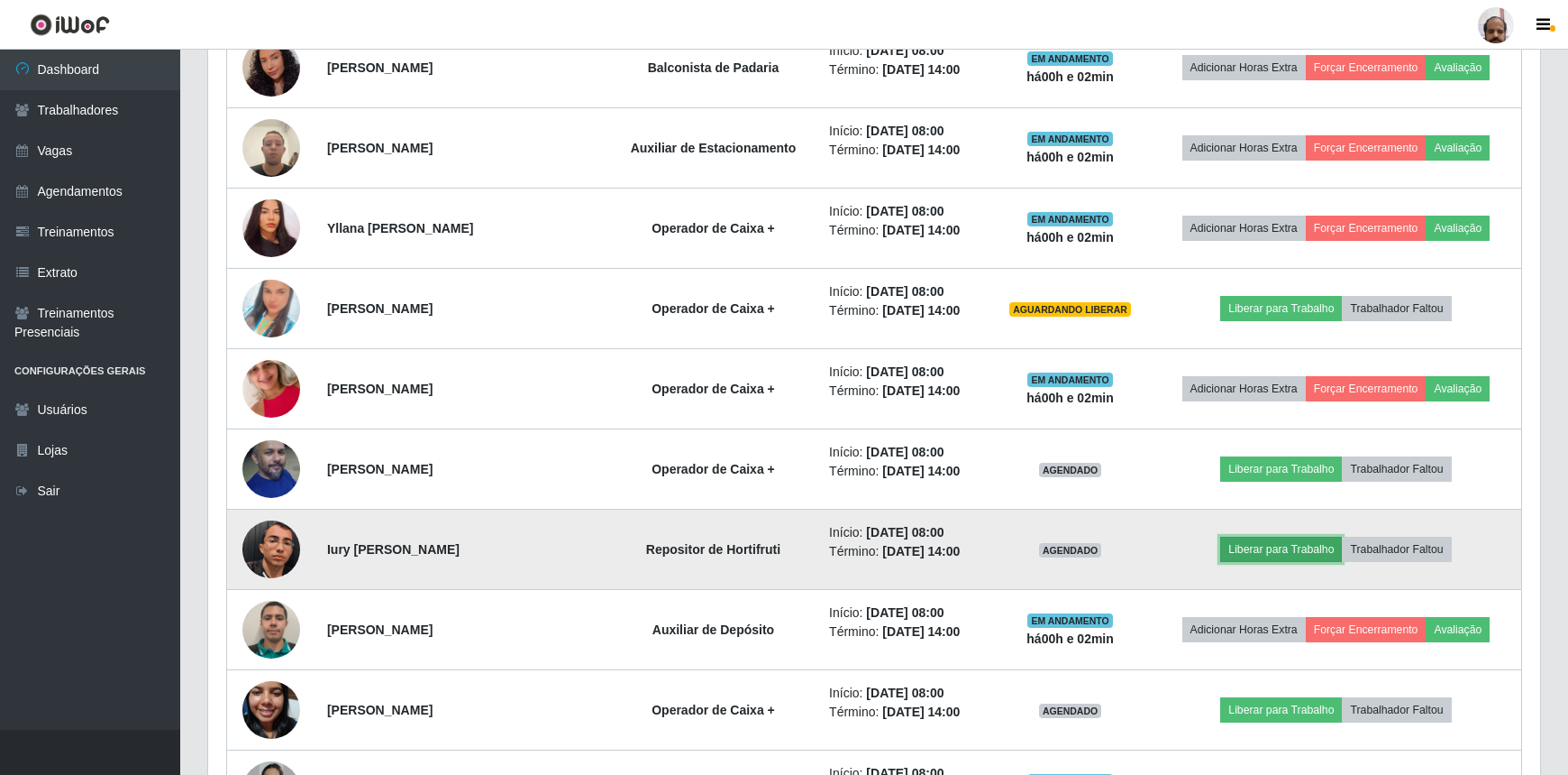
click at [1273, 542] on button "Liberar para Trabalho" at bounding box center [1281, 549] width 121 height 25
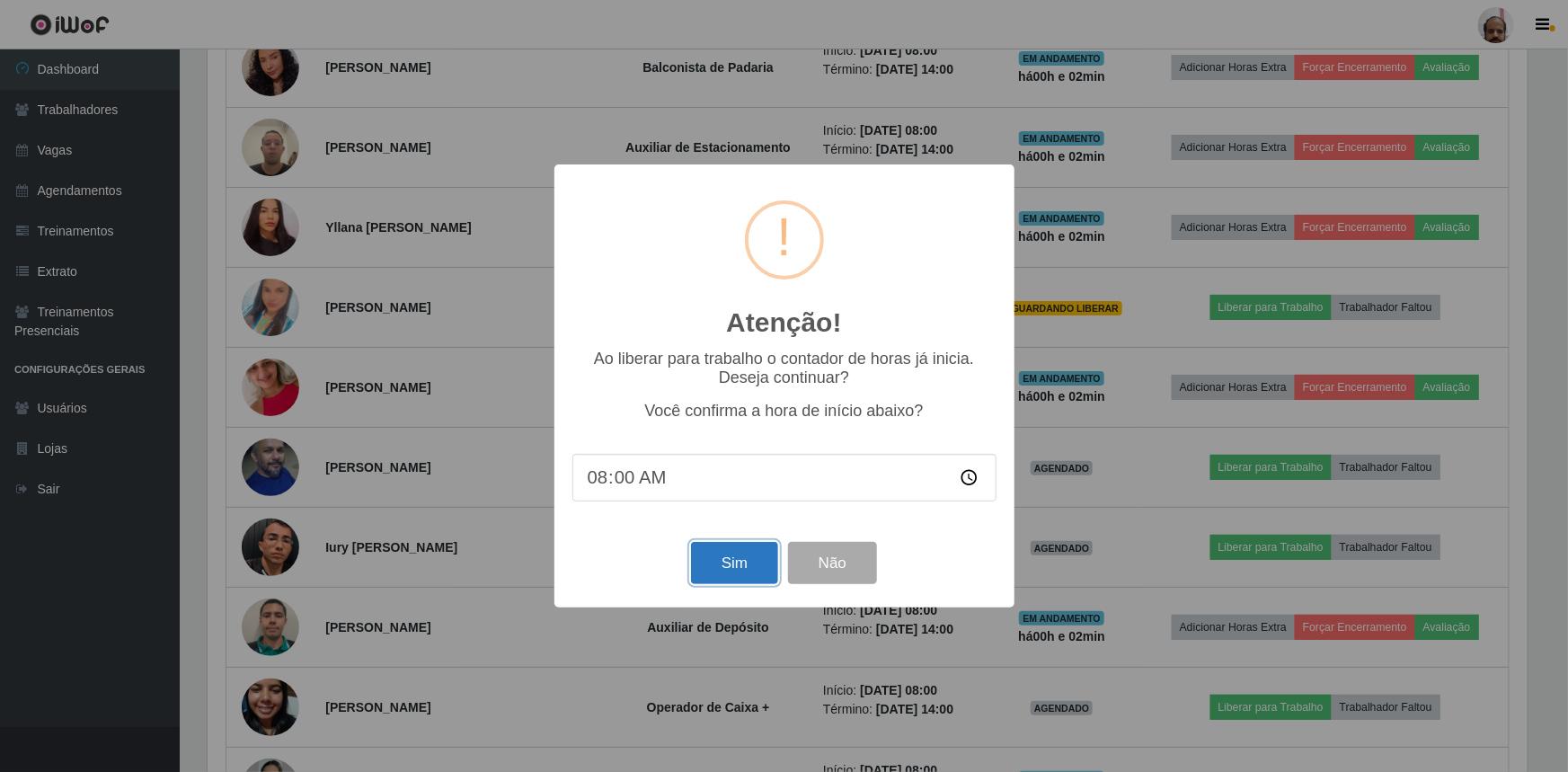
click at [755, 574] on button "Sim" at bounding box center [735, 562] width 87 height 42
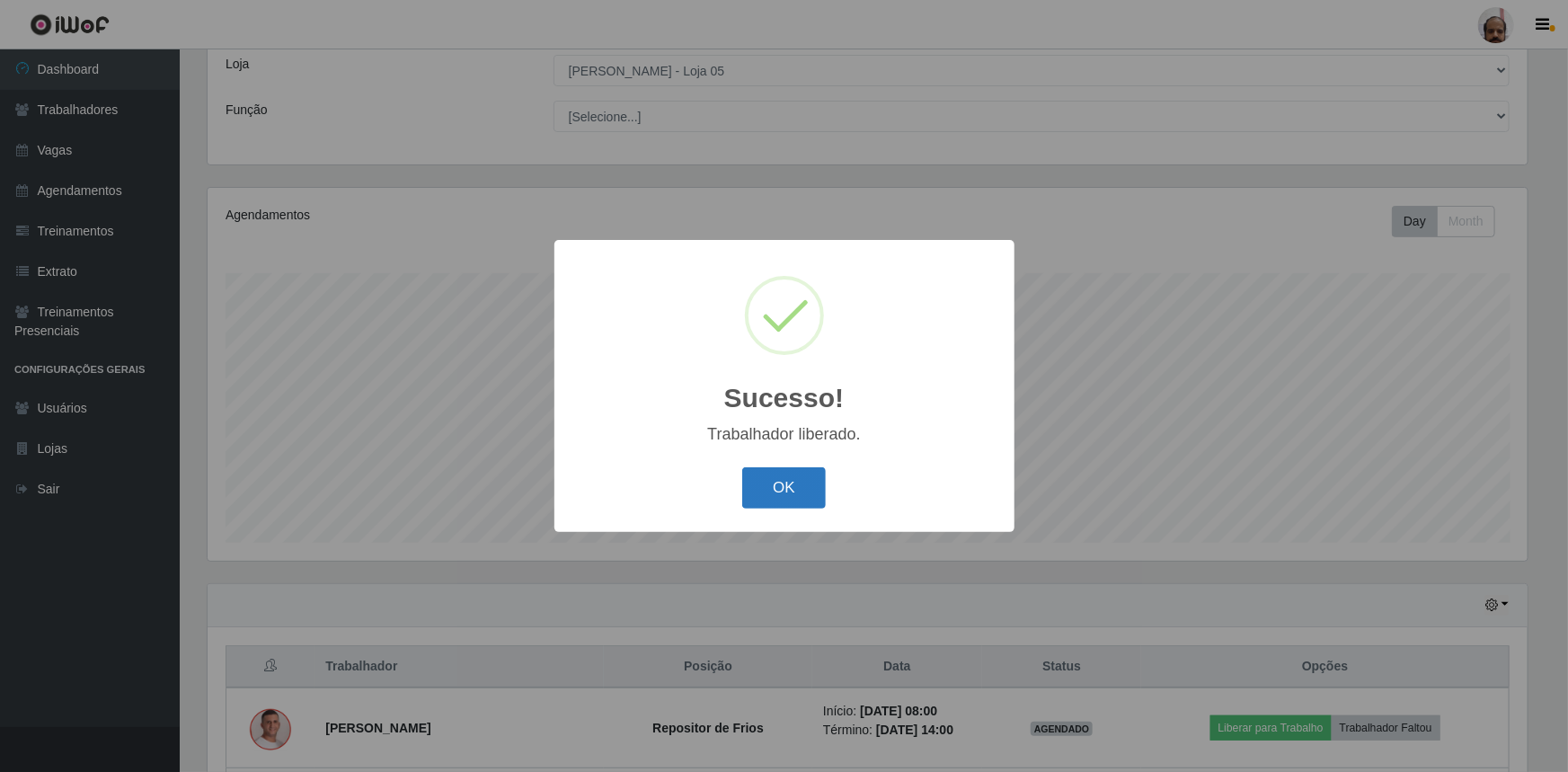
click at [792, 490] on button "OK" at bounding box center [784, 487] width 84 height 42
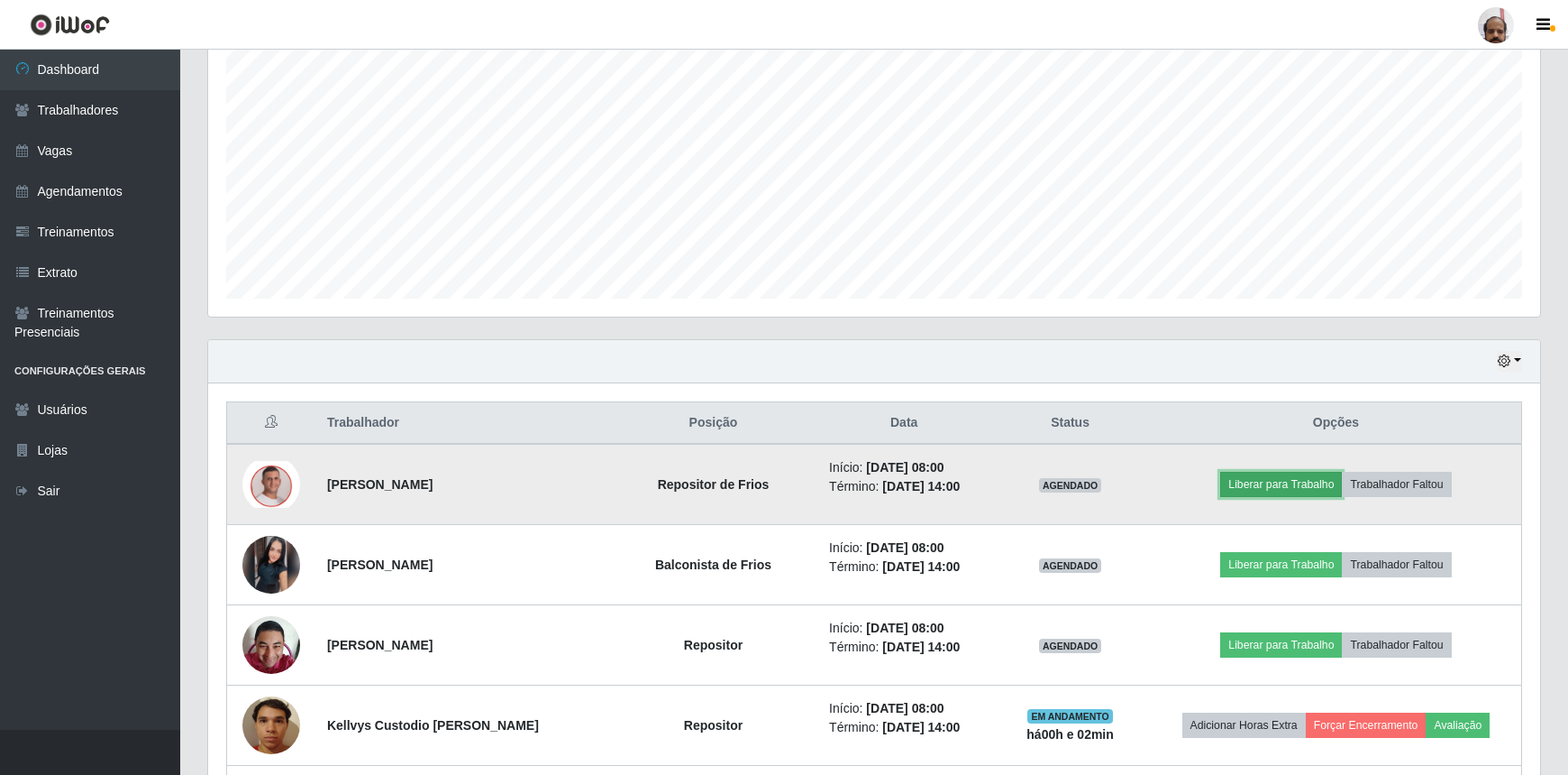
click at [1258, 484] on button "Liberar para Trabalho" at bounding box center [1281, 484] width 121 height 25
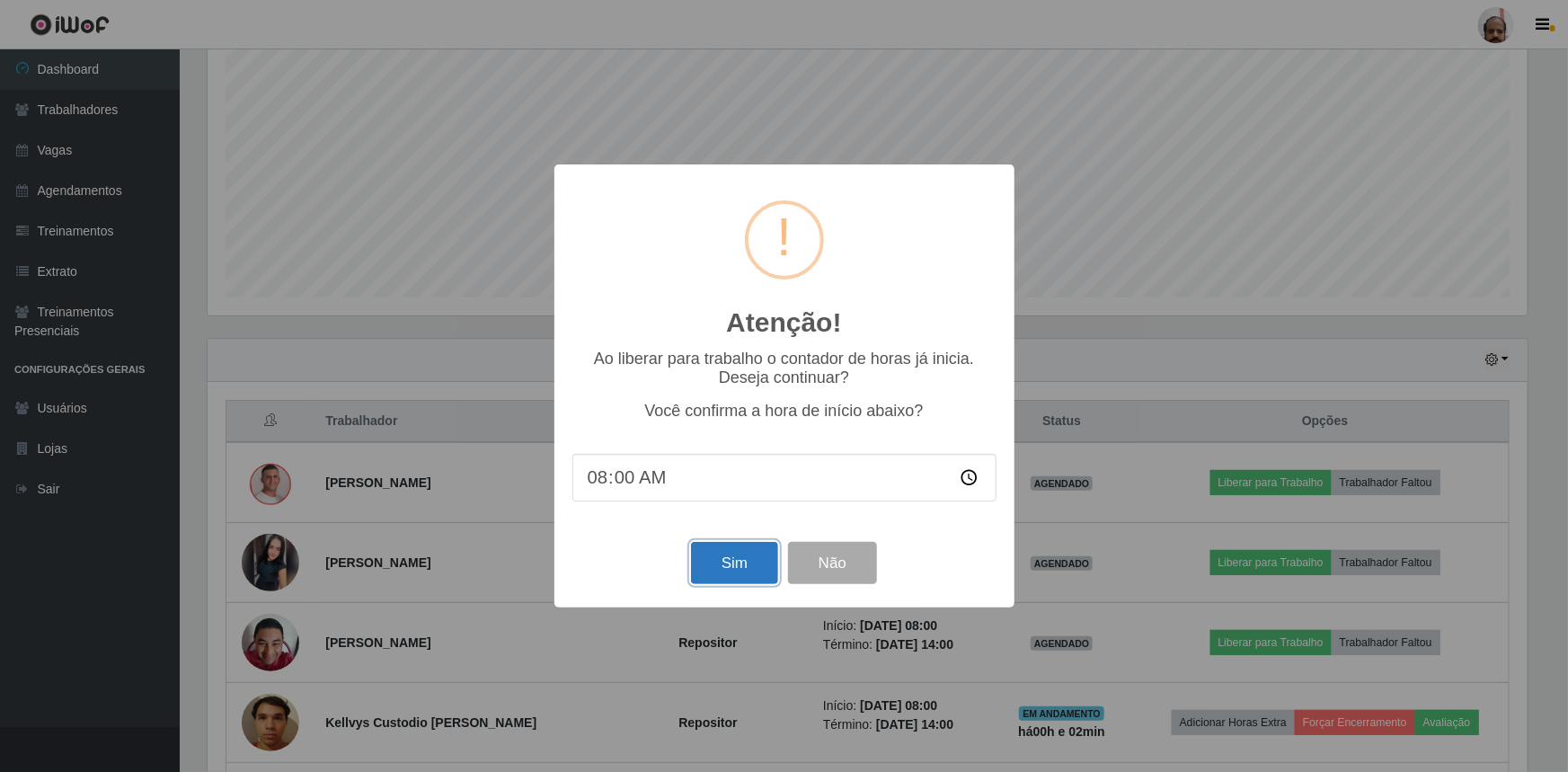
click at [740, 564] on button "Sim" at bounding box center [735, 562] width 87 height 42
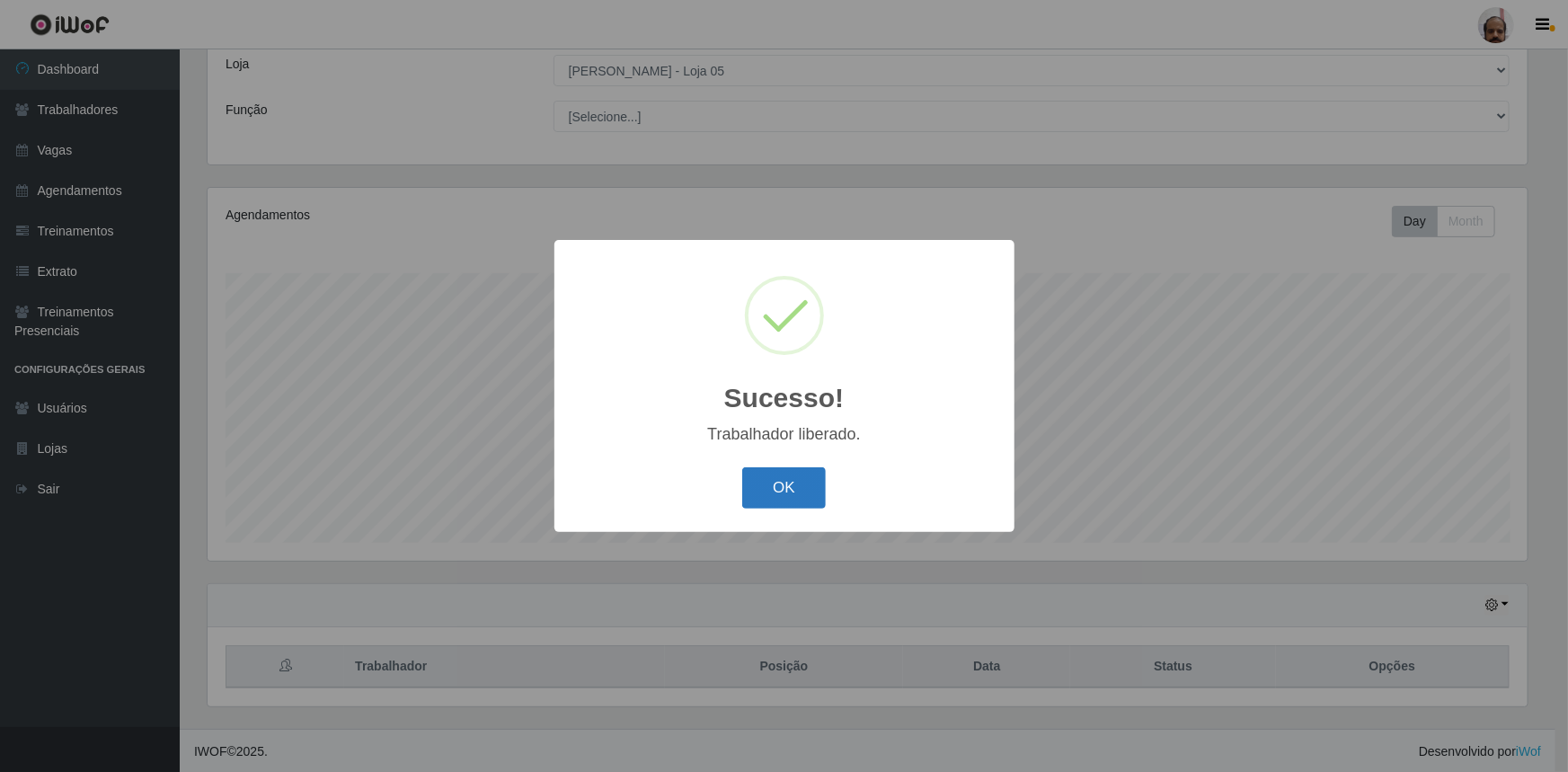
click at [779, 499] on button "OK" at bounding box center [784, 487] width 84 height 42
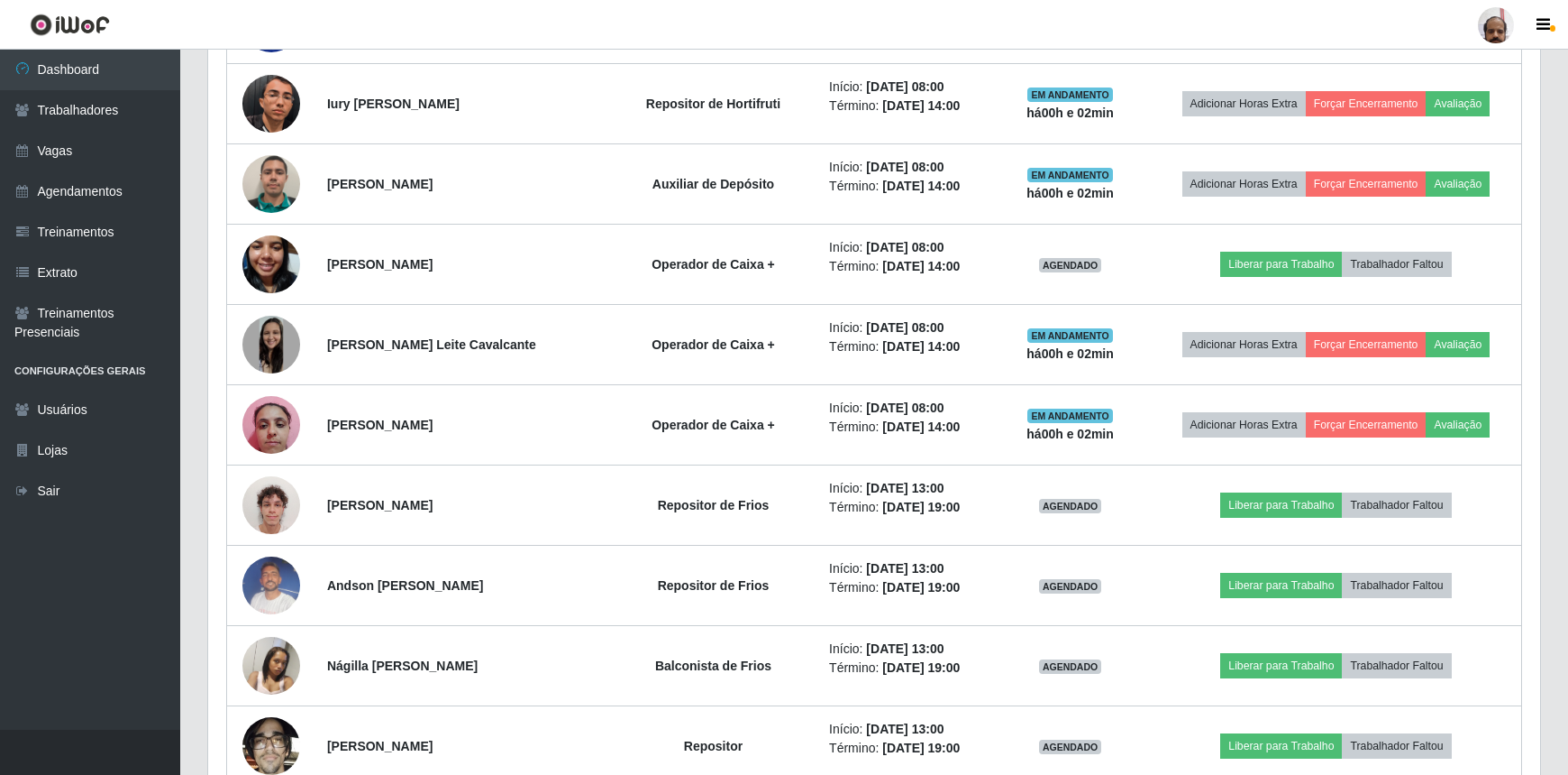
scroll to position [1412, 0]
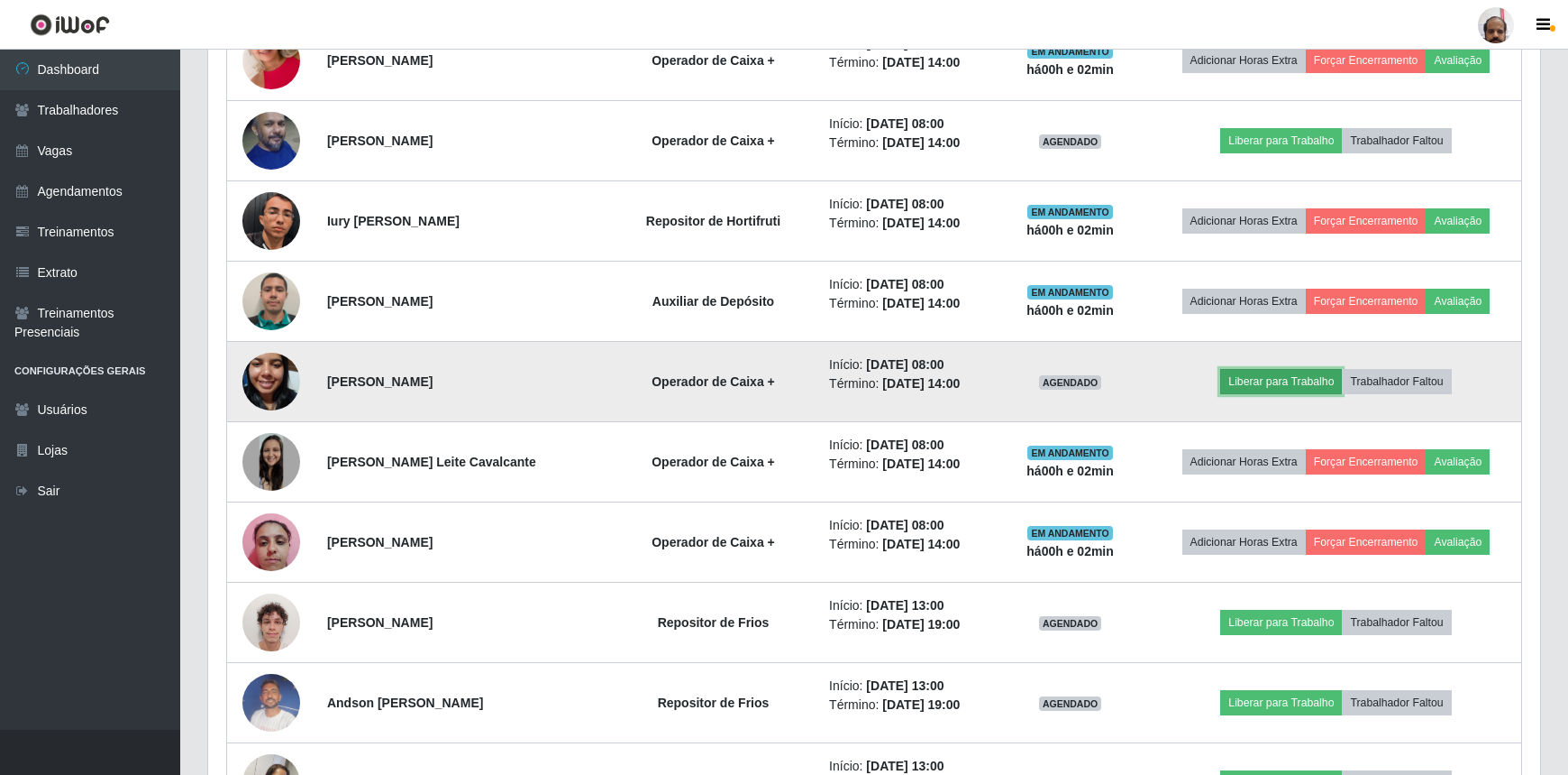
click at [1237, 374] on button "Liberar para Trabalho" at bounding box center [1281, 381] width 121 height 25
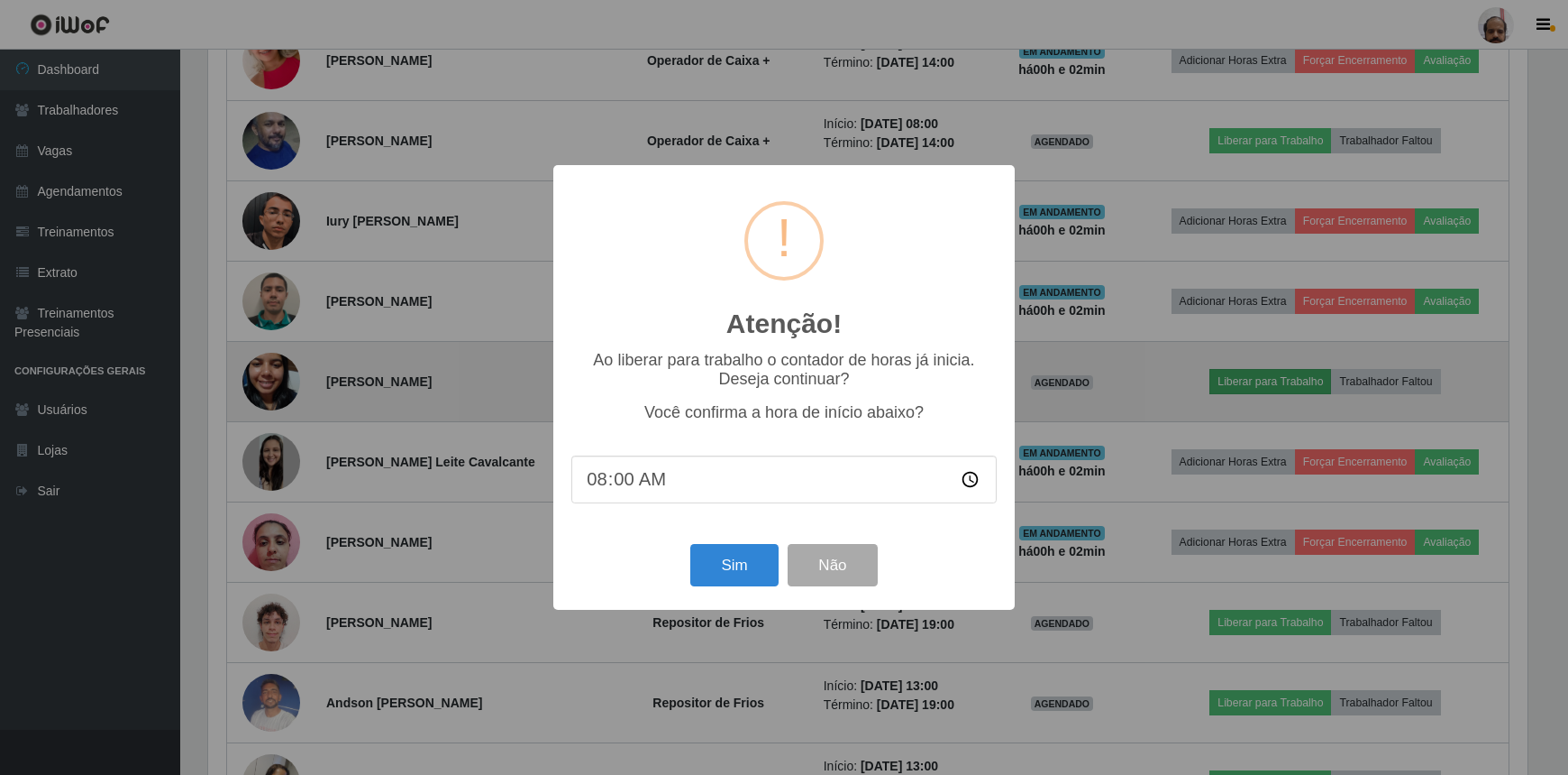
scroll to position [374, 1324]
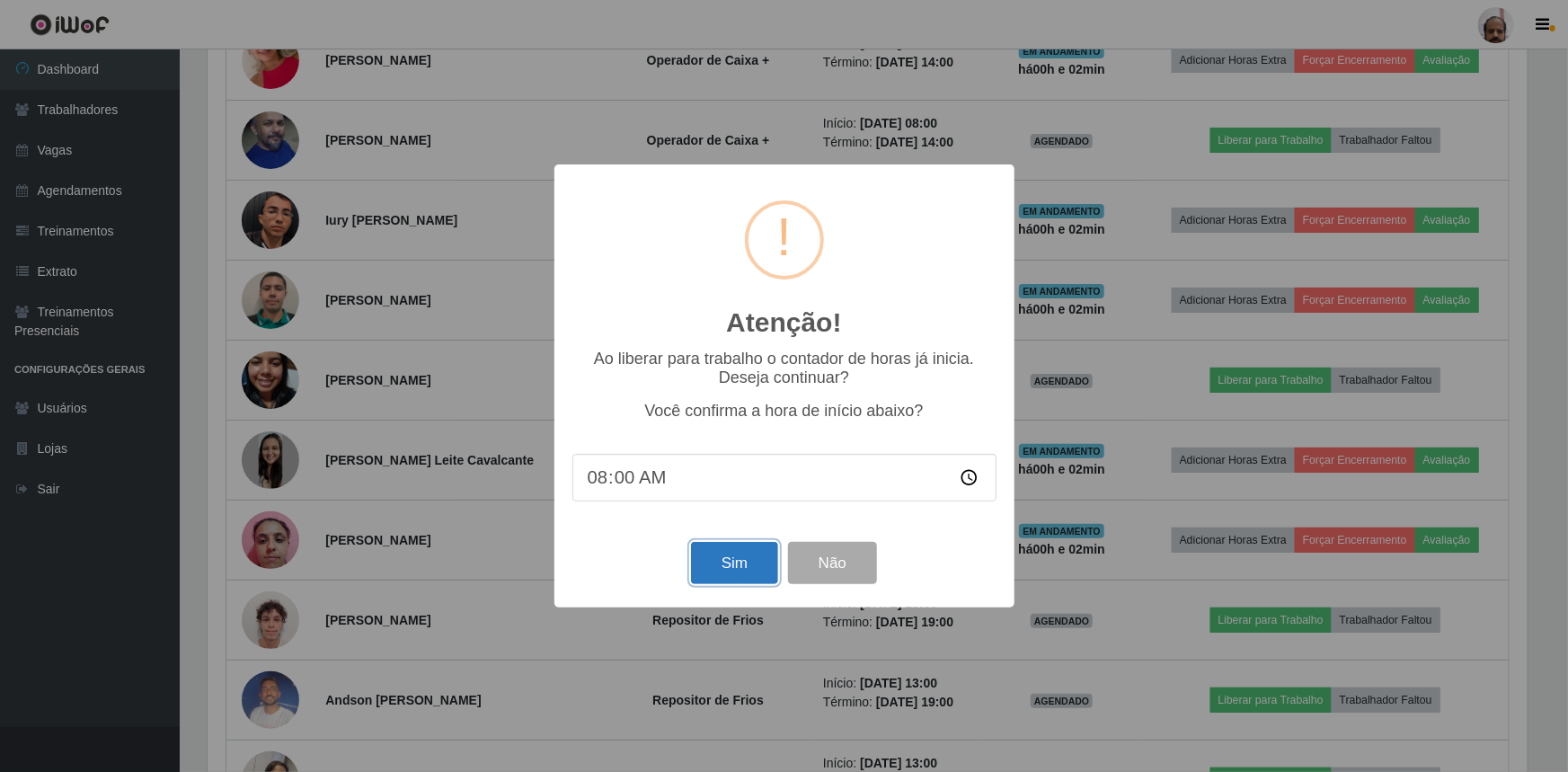
click at [757, 566] on button "Sim" at bounding box center [735, 562] width 87 height 42
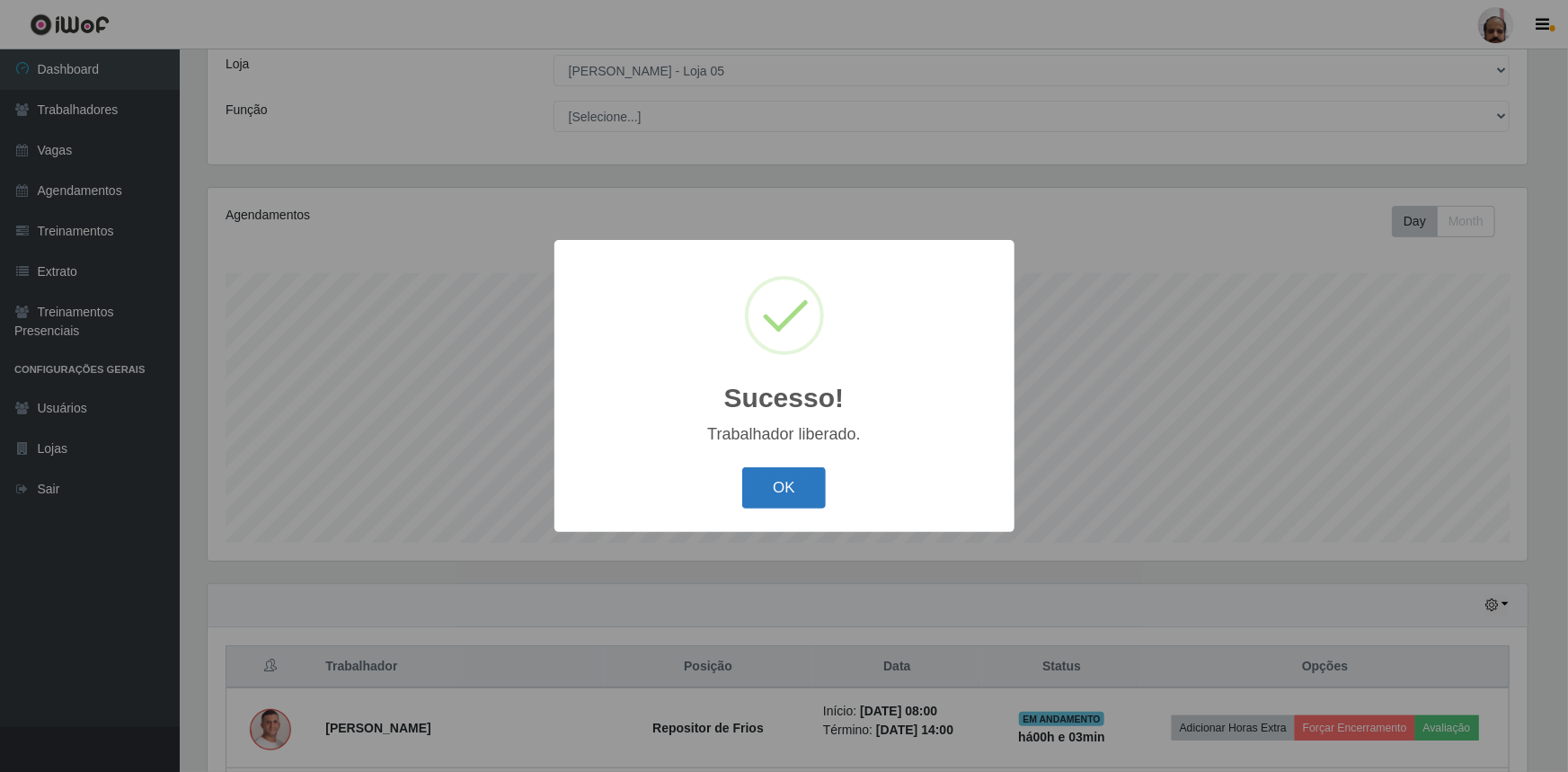
click at [814, 499] on button "OK" at bounding box center [784, 487] width 84 height 42
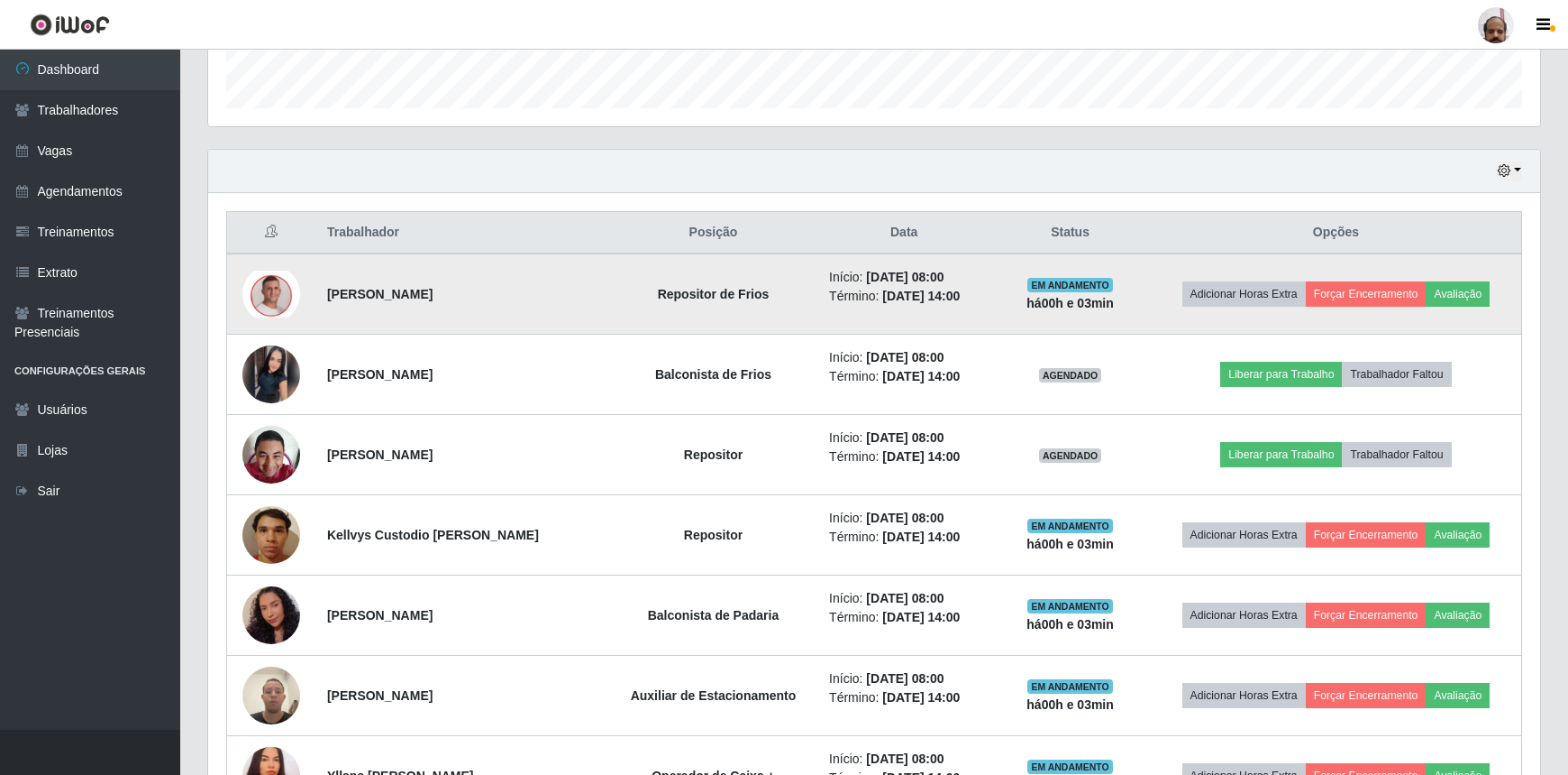
scroll to position [592, 0]
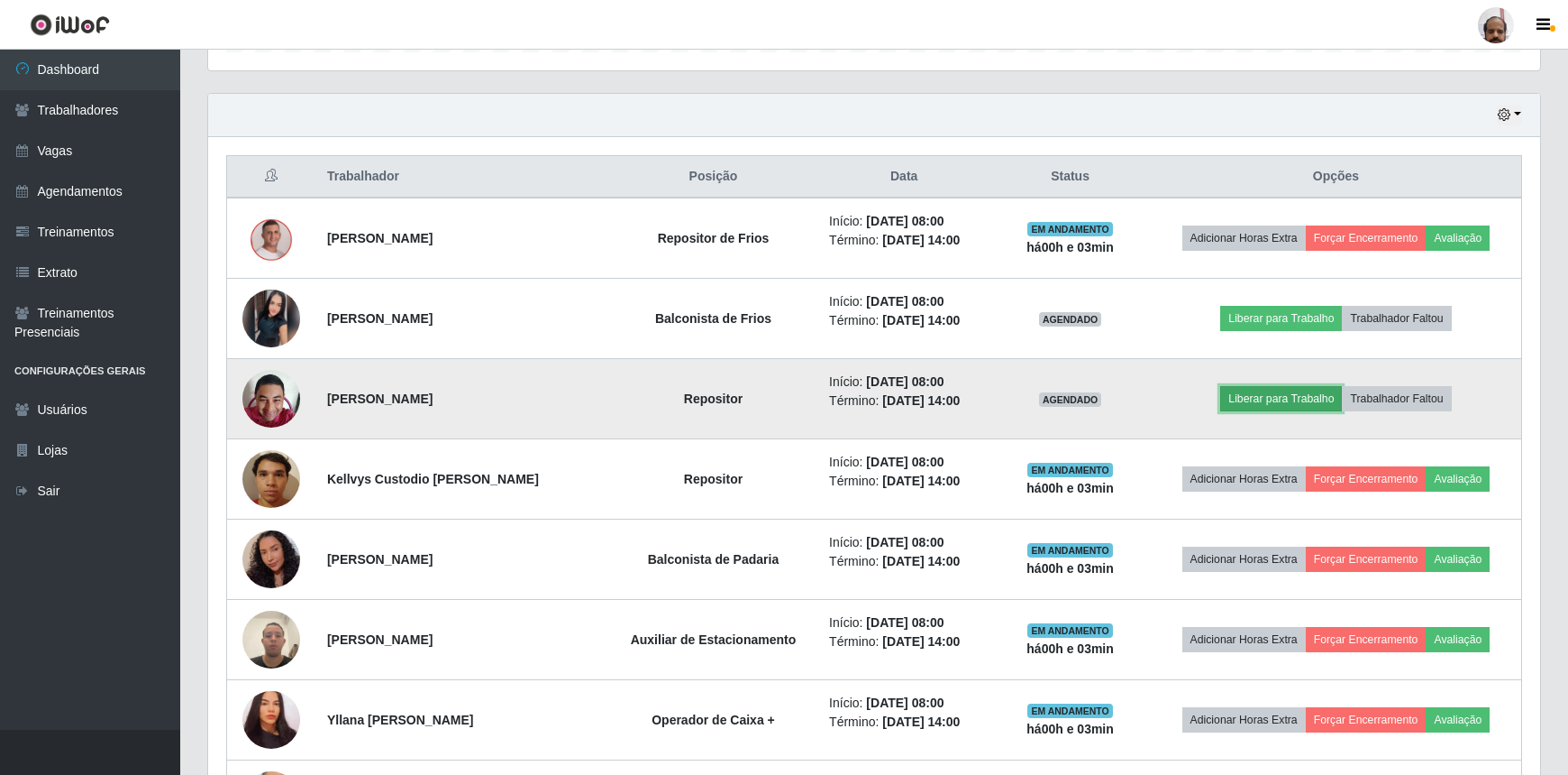
click at [1253, 396] on button "Liberar para Trabalho" at bounding box center [1281, 398] width 121 height 25
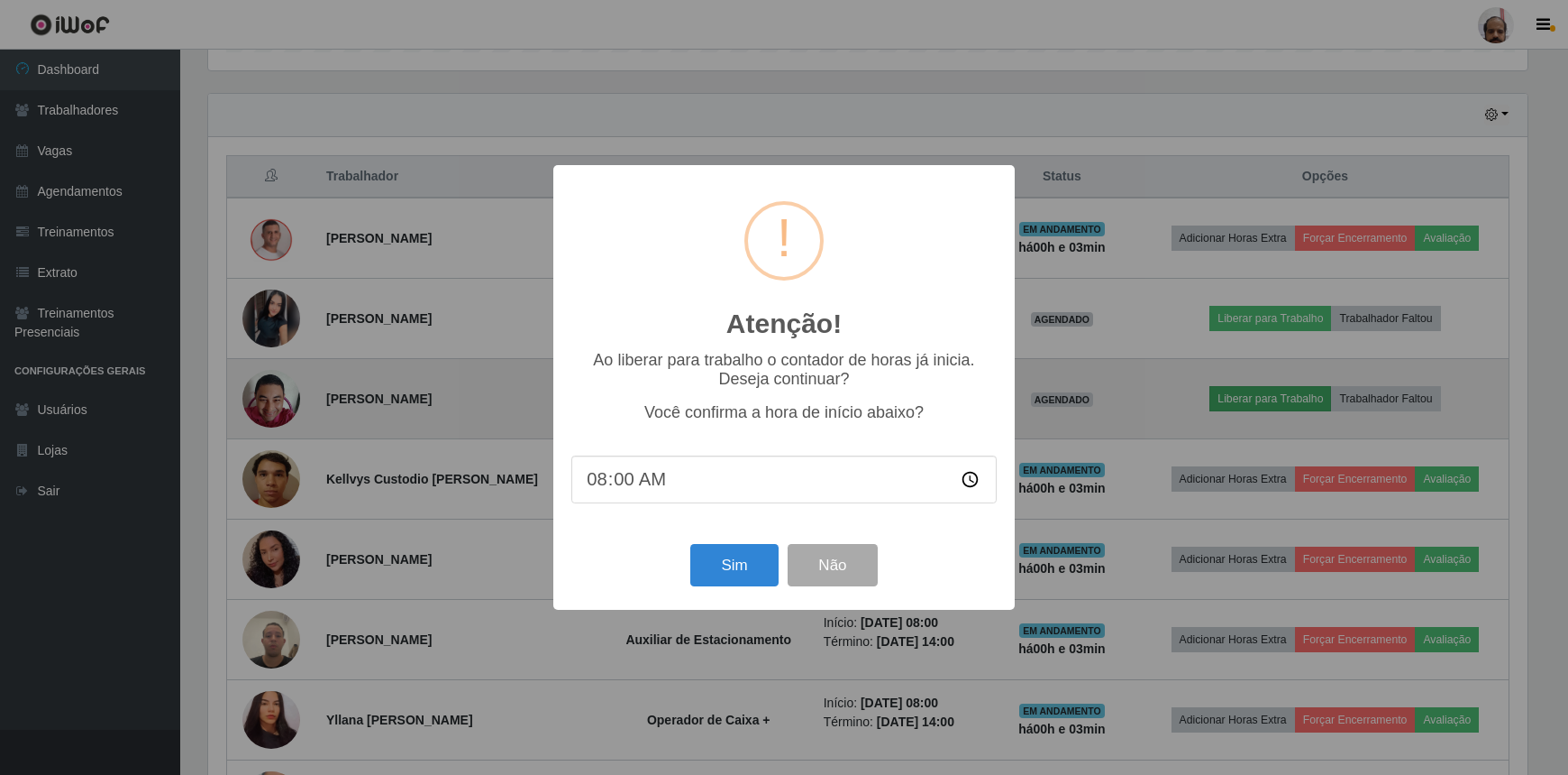
scroll to position [374, 1324]
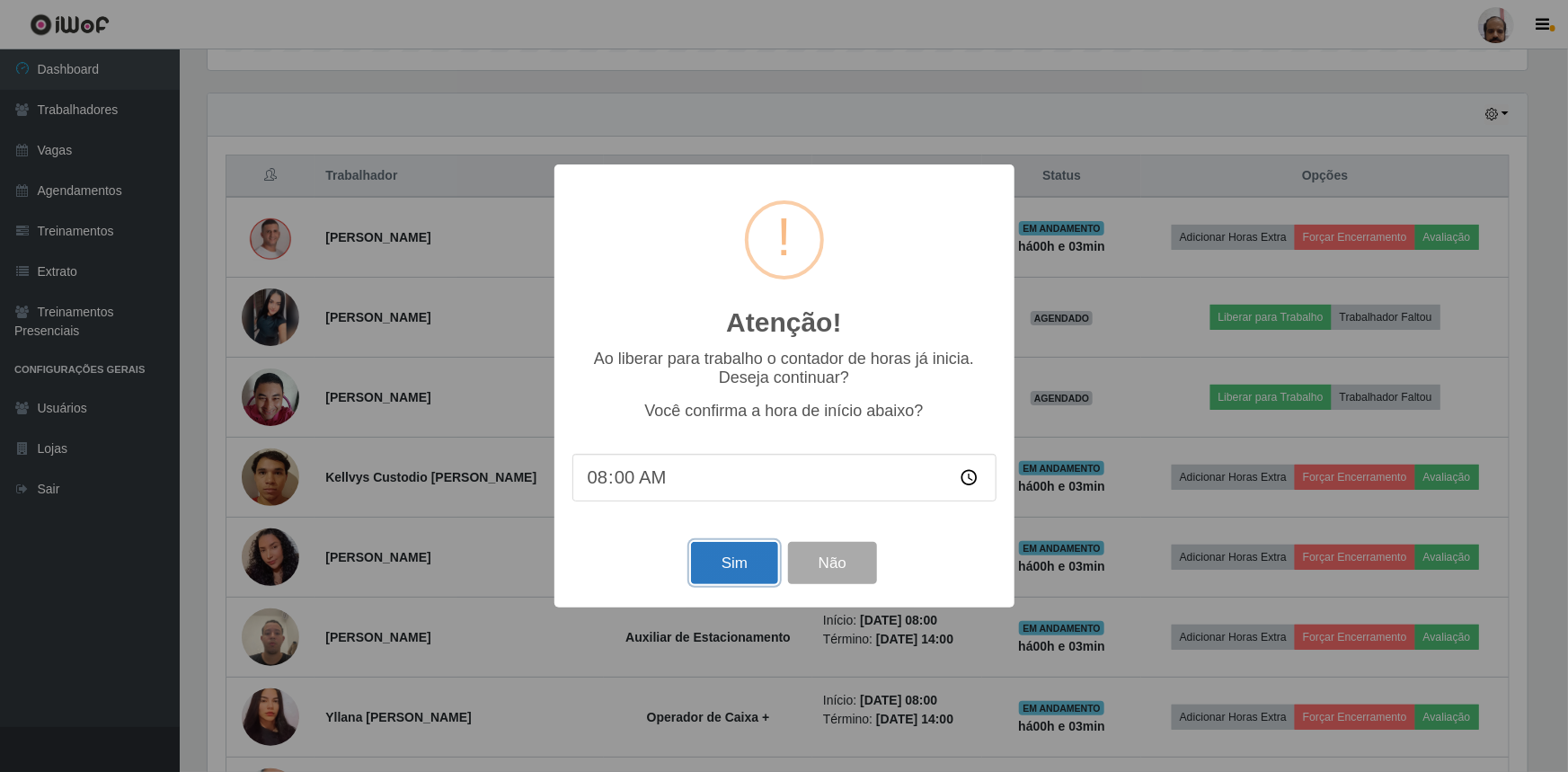
click at [721, 560] on button "Sim" at bounding box center [735, 562] width 87 height 42
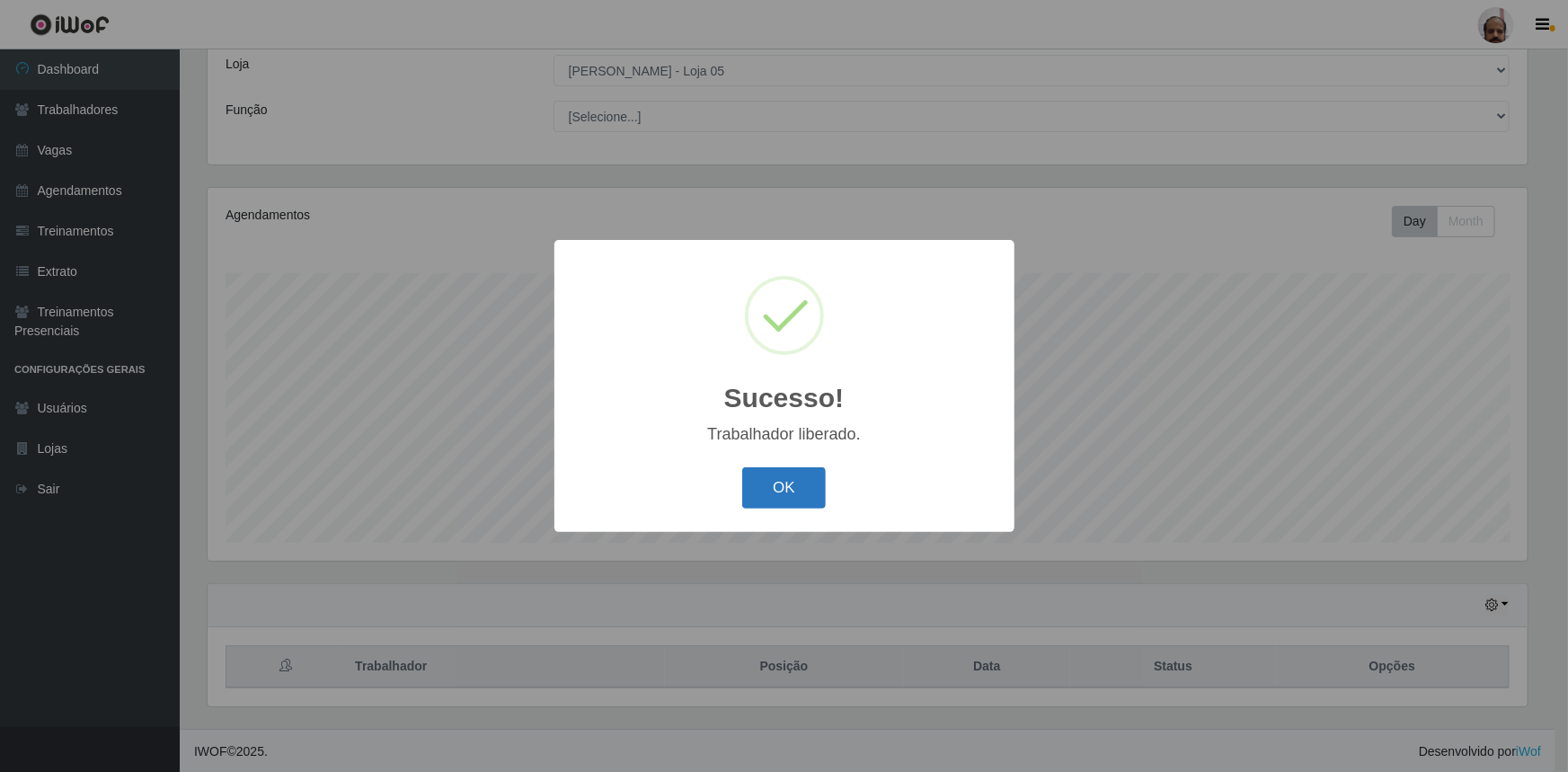
click at [784, 485] on button "OK" at bounding box center [784, 487] width 84 height 42
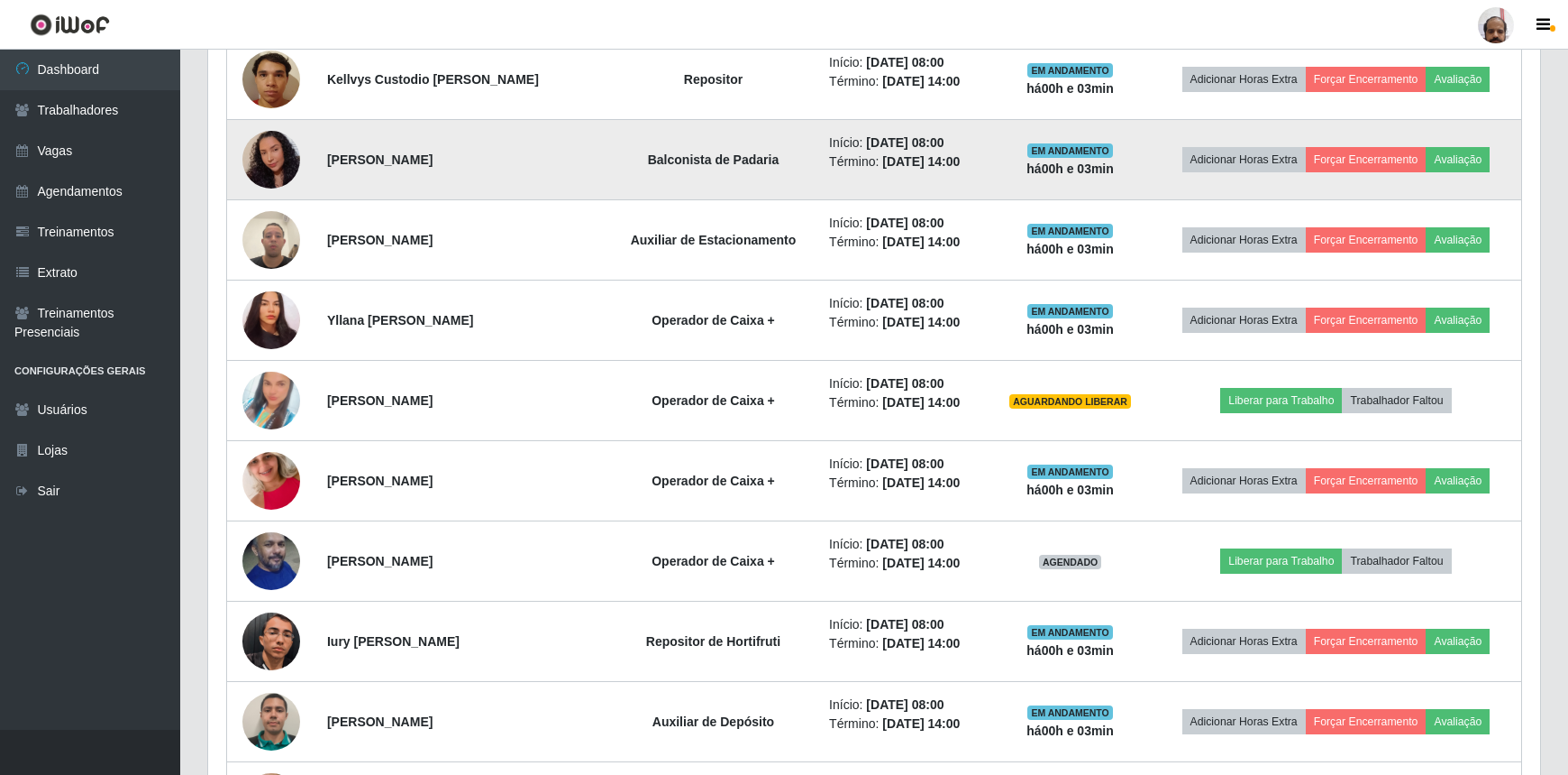
scroll to position [1002, 0]
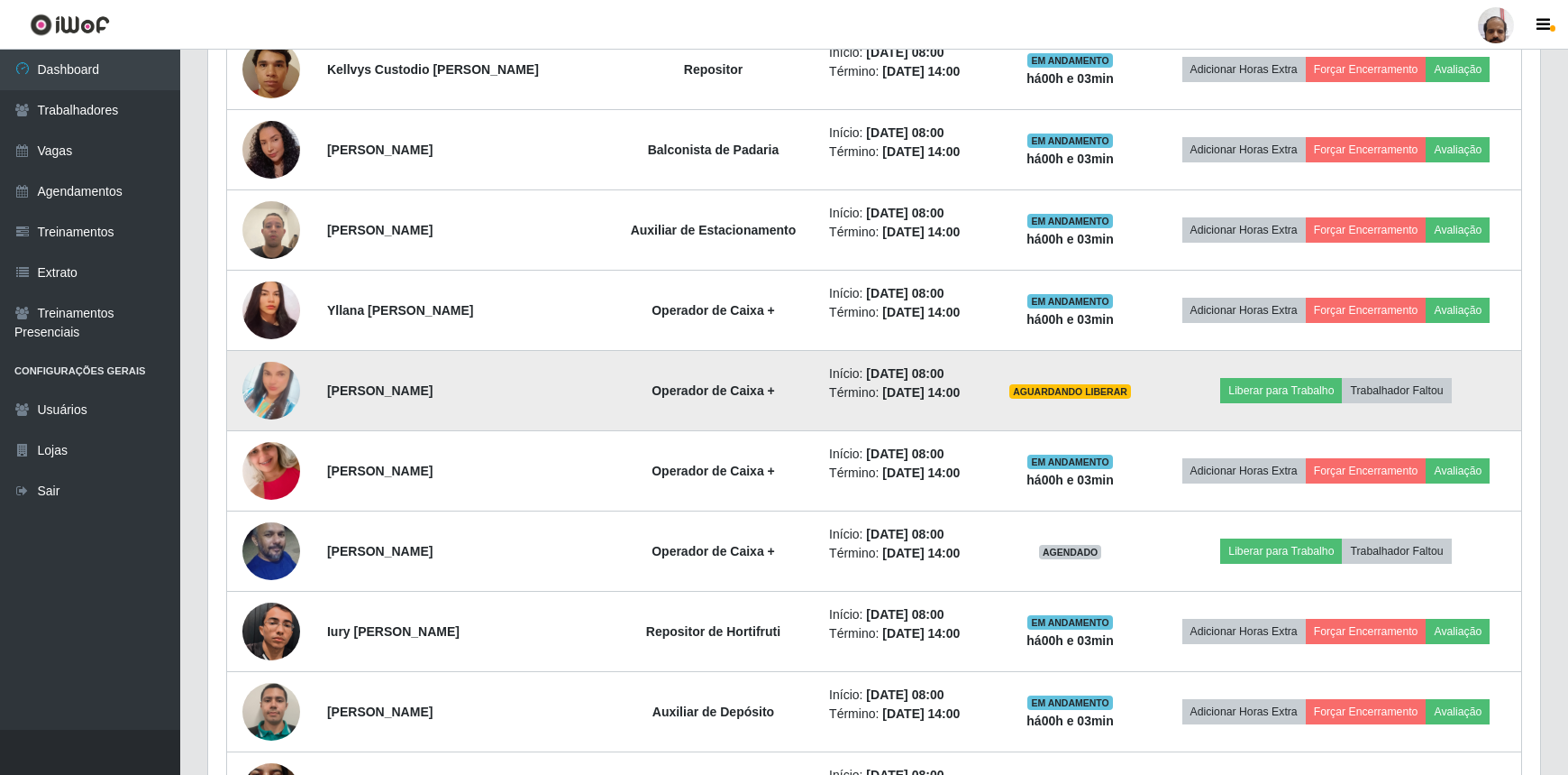
click at [261, 387] on img at bounding box center [272, 390] width 58 height 103
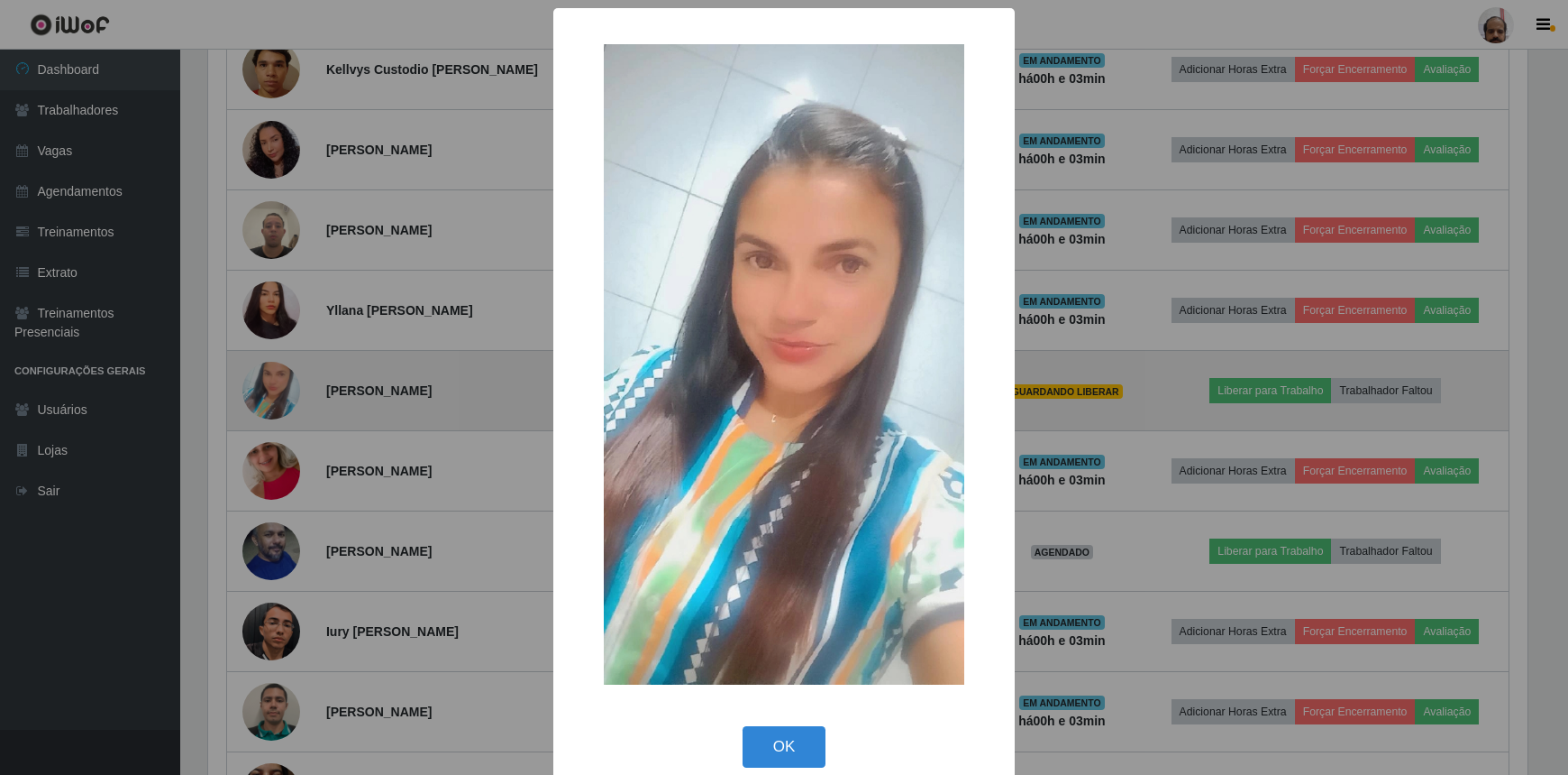
scroll to position [374, 1324]
click at [261, 387] on div "× OK Cancel" at bounding box center [786, 388] width 1573 height 775
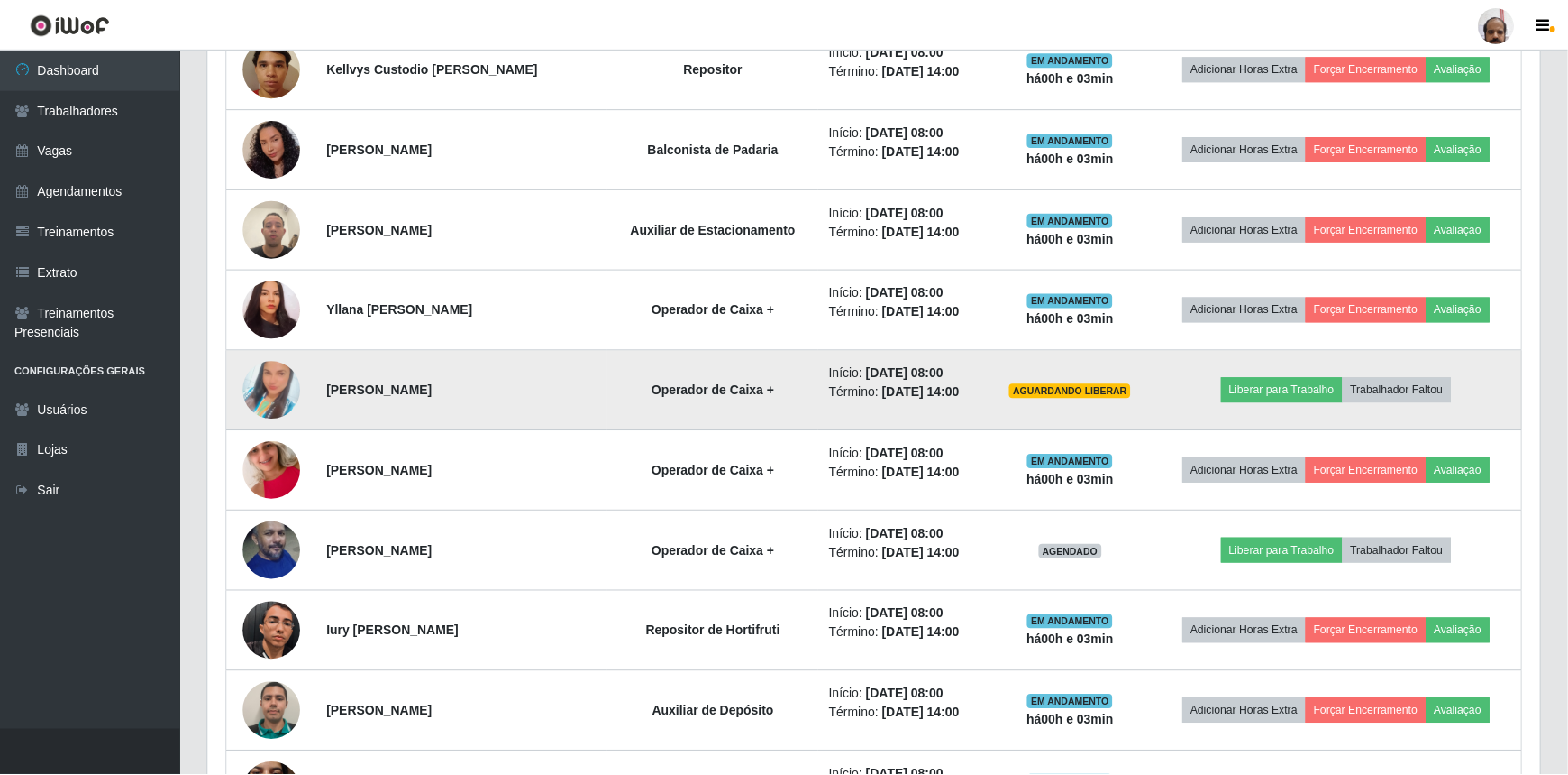
scroll to position [901332, 899986]
